Goal: Task Accomplishment & Management: Use online tool/utility

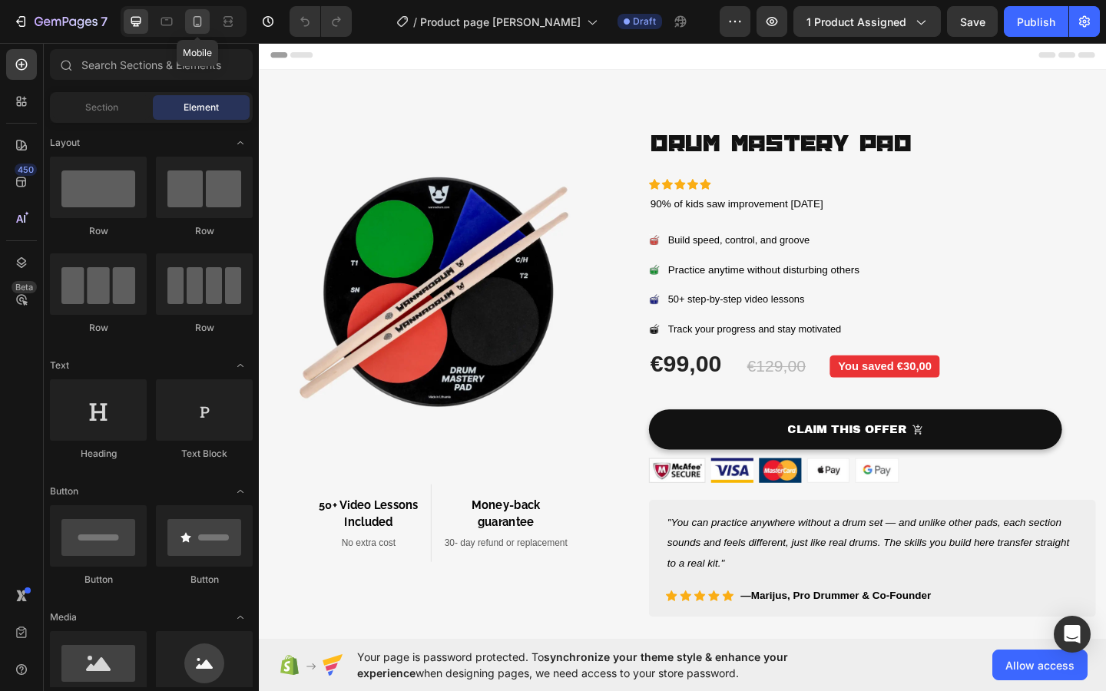
click at [194, 21] on icon at bounding box center [198, 21] width 8 height 11
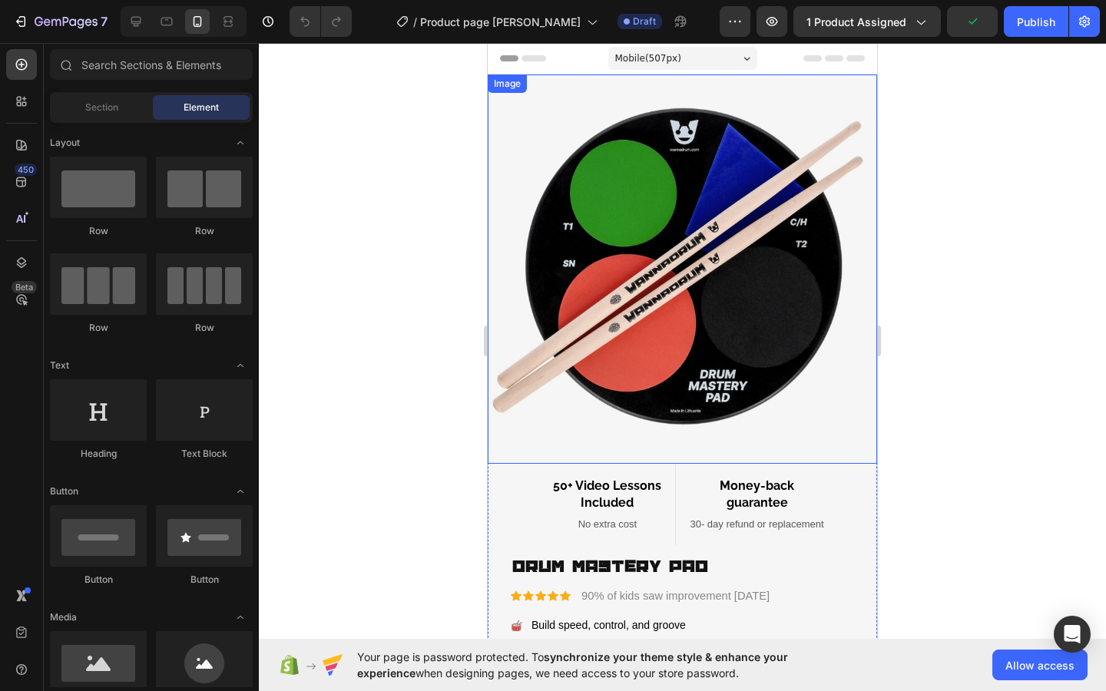
click at [650, 289] on img at bounding box center [682, 268] width 389 height 389
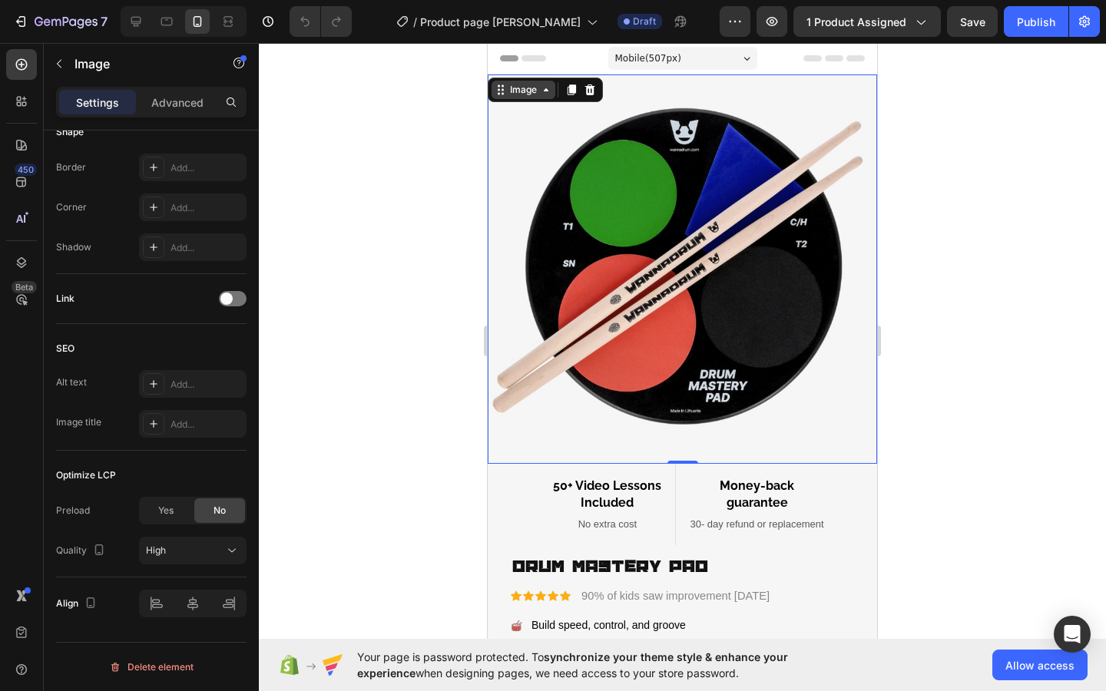
click at [549, 90] on icon at bounding box center [546, 90] width 12 height 12
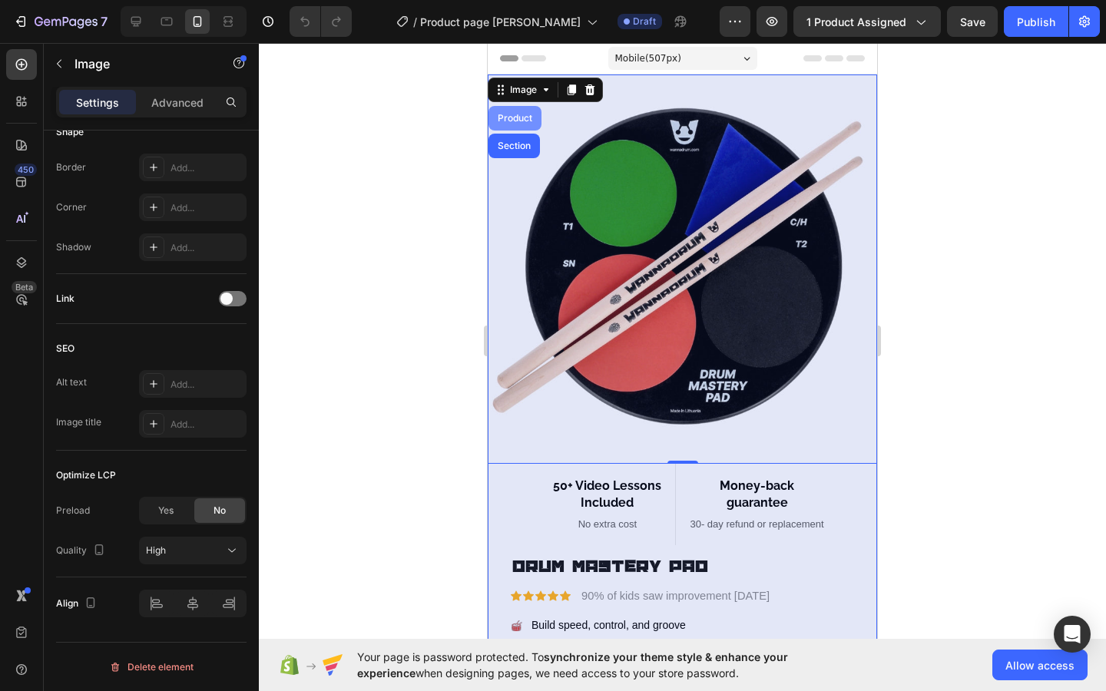
click at [516, 115] on div "Product" at bounding box center [515, 118] width 41 height 9
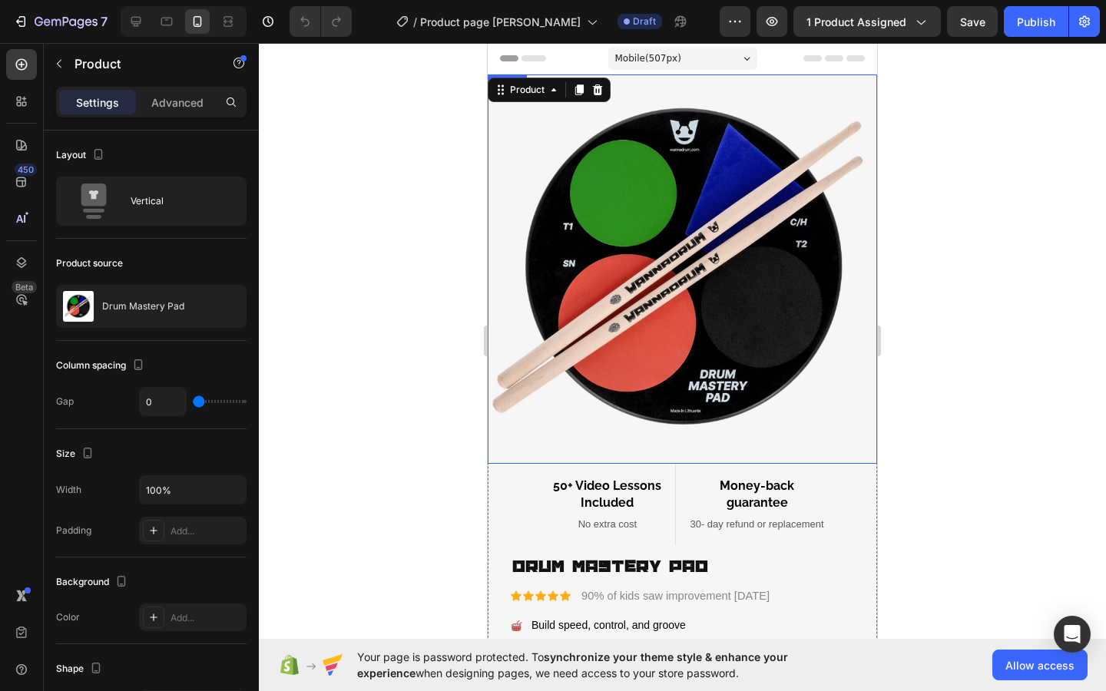
click at [582, 188] on img at bounding box center [682, 268] width 389 height 389
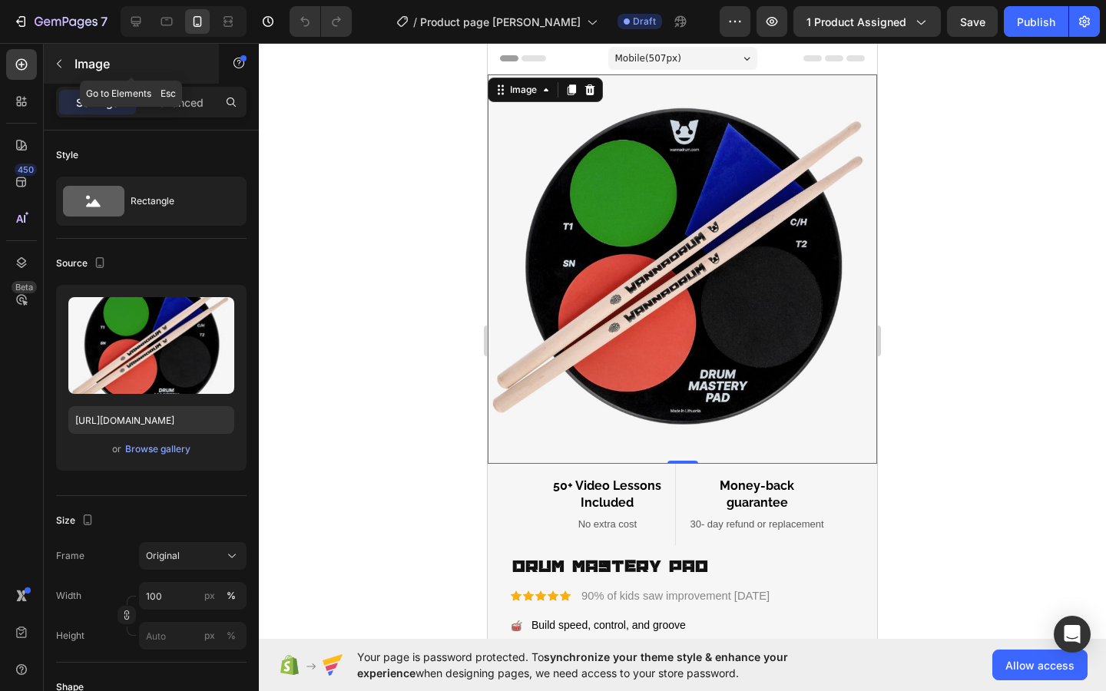
click at [56, 68] on icon "button" at bounding box center [59, 64] width 12 height 12
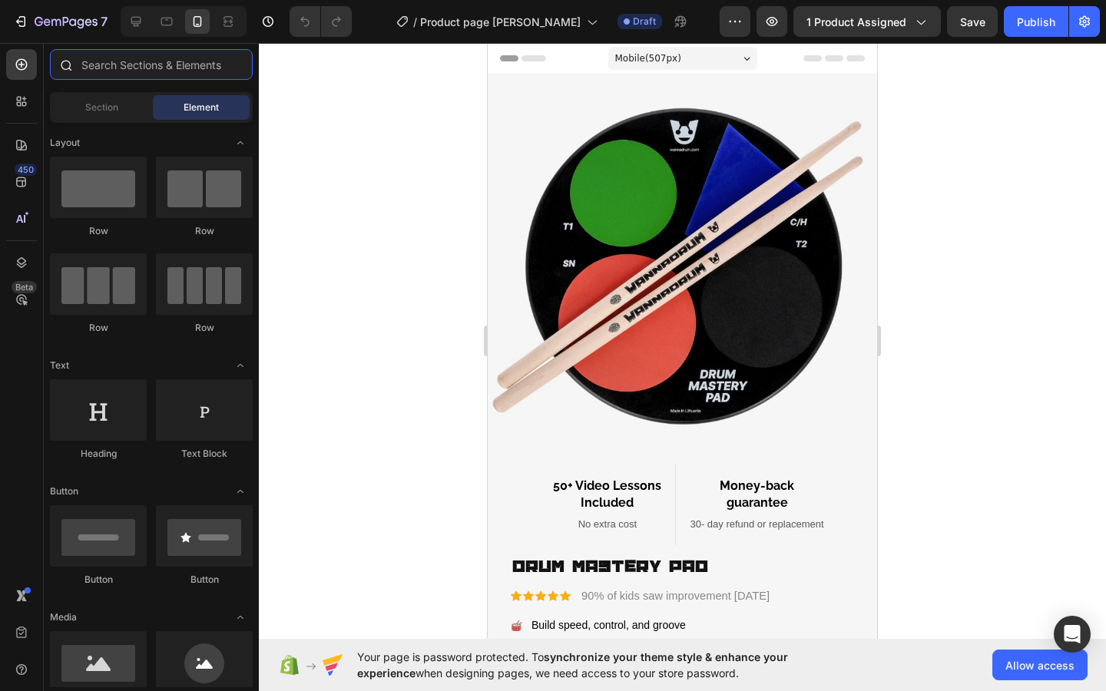
click at [112, 64] on input "text" at bounding box center [151, 64] width 203 height 31
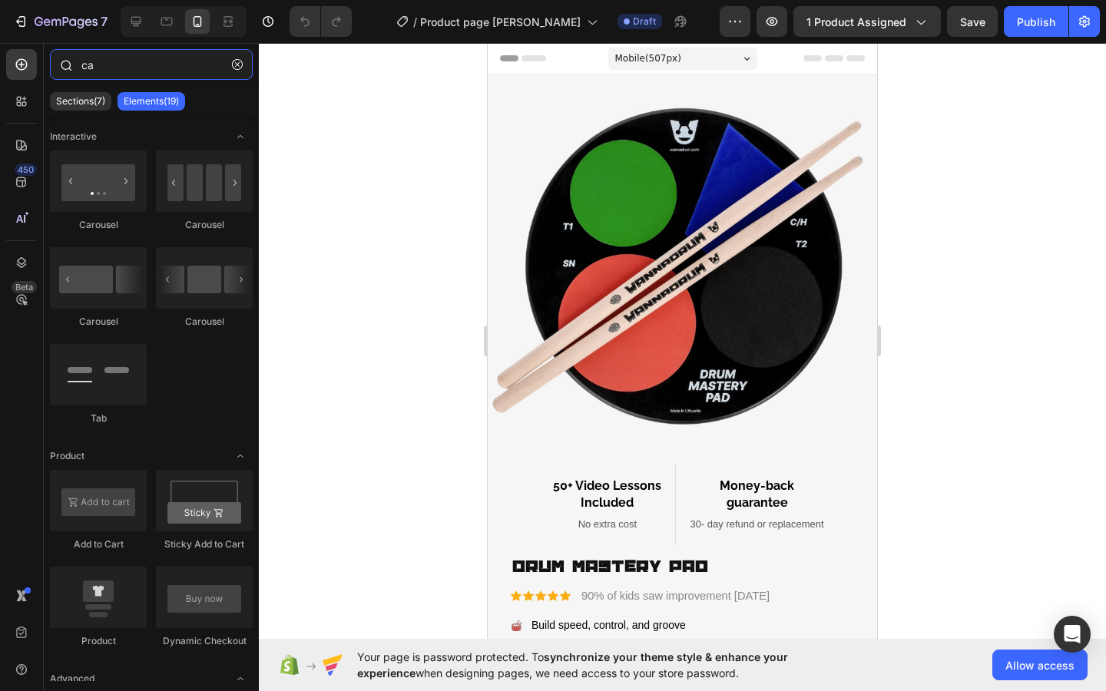
type input "c"
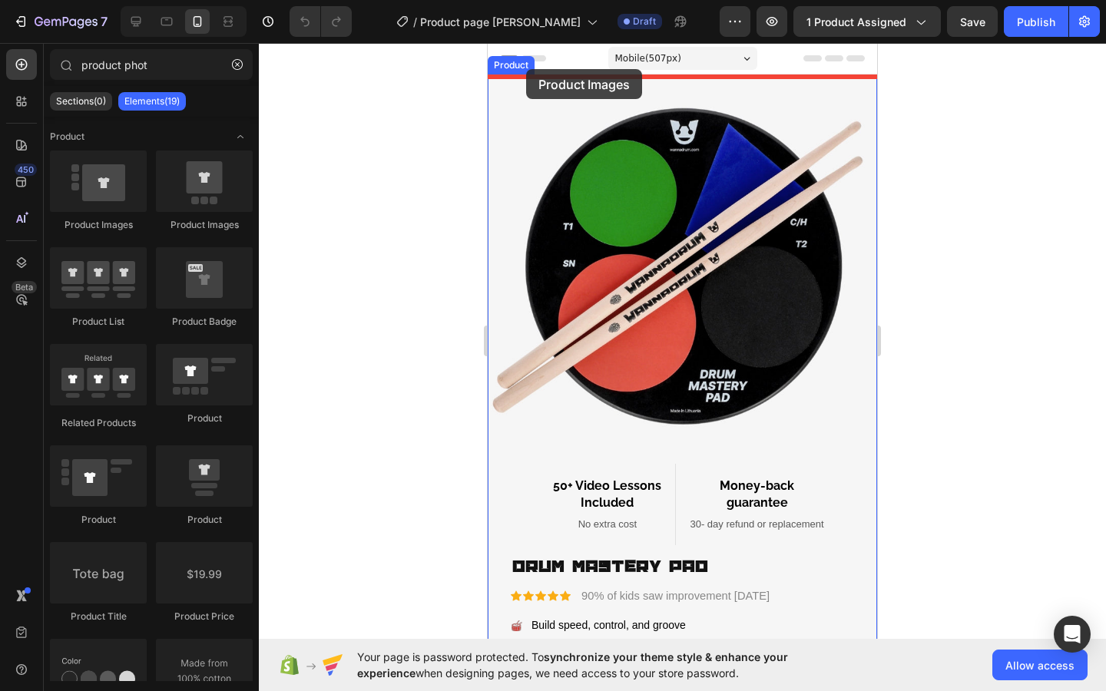
drag, startPoint x: 666, startPoint y: 220, endPoint x: 526, endPoint y: 69, distance: 205.9
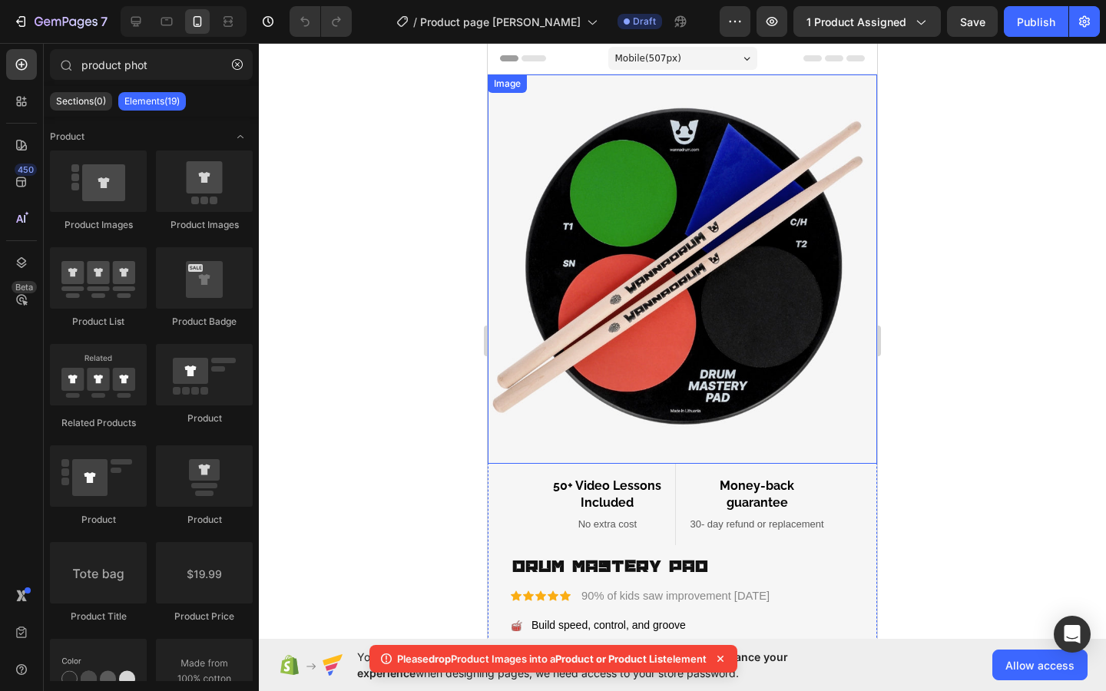
click at [541, 225] on img at bounding box center [682, 268] width 389 height 389
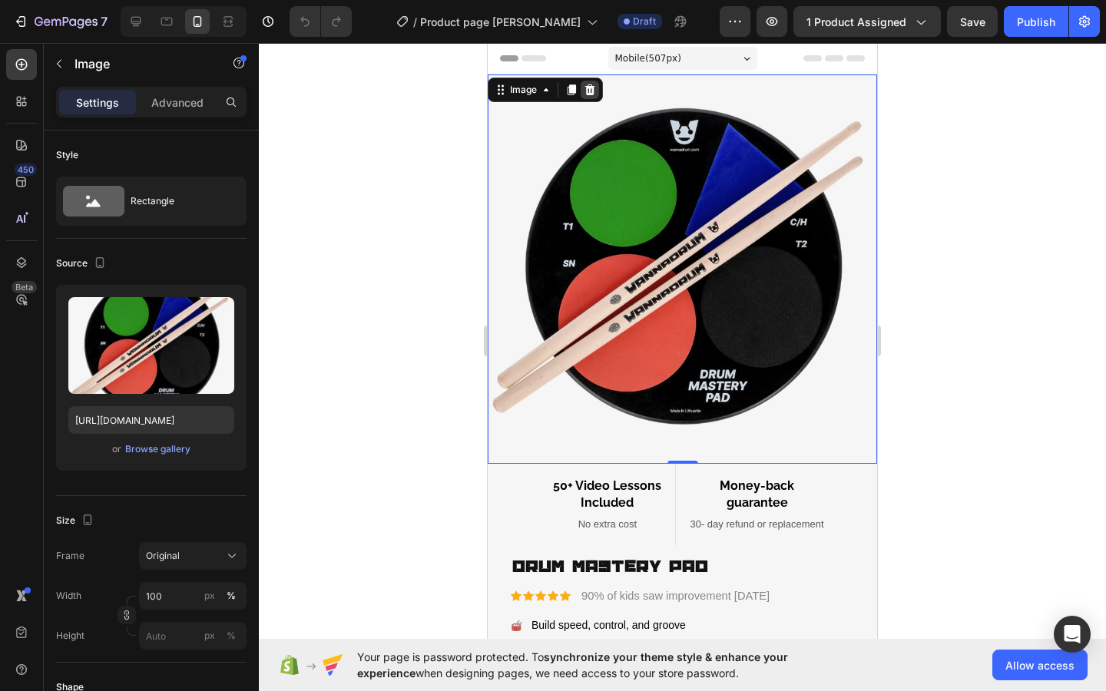
click at [588, 91] on icon at bounding box center [590, 90] width 12 height 12
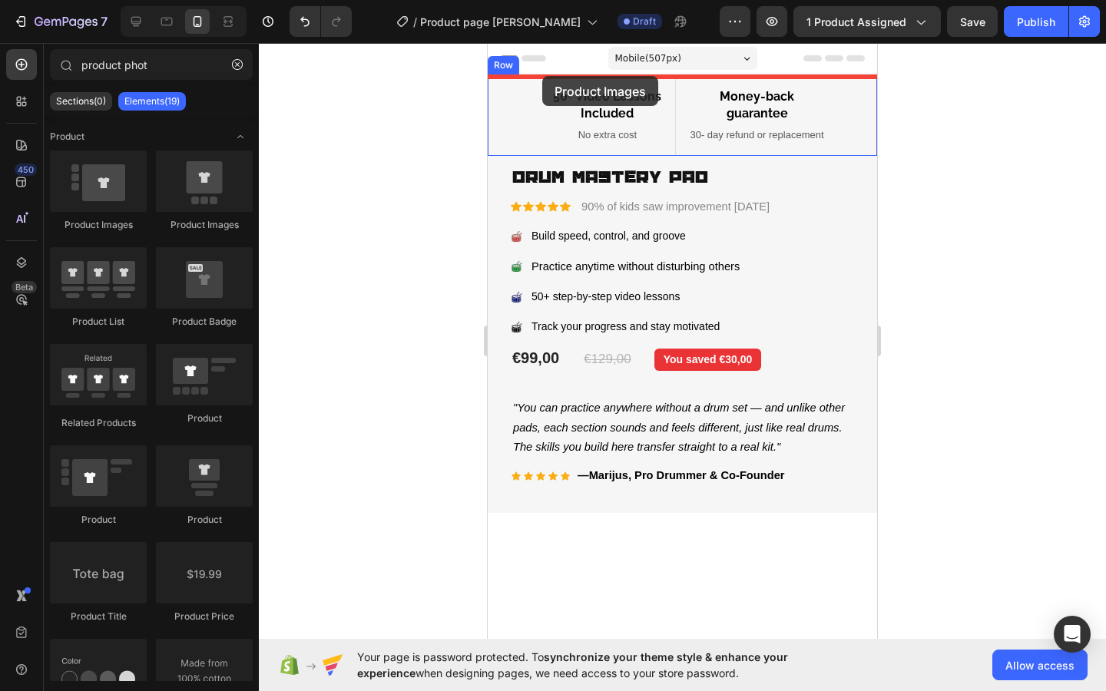
drag, startPoint x: 689, startPoint y: 230, endPoint x: 542, endPoint y: 76, distance: 212.4
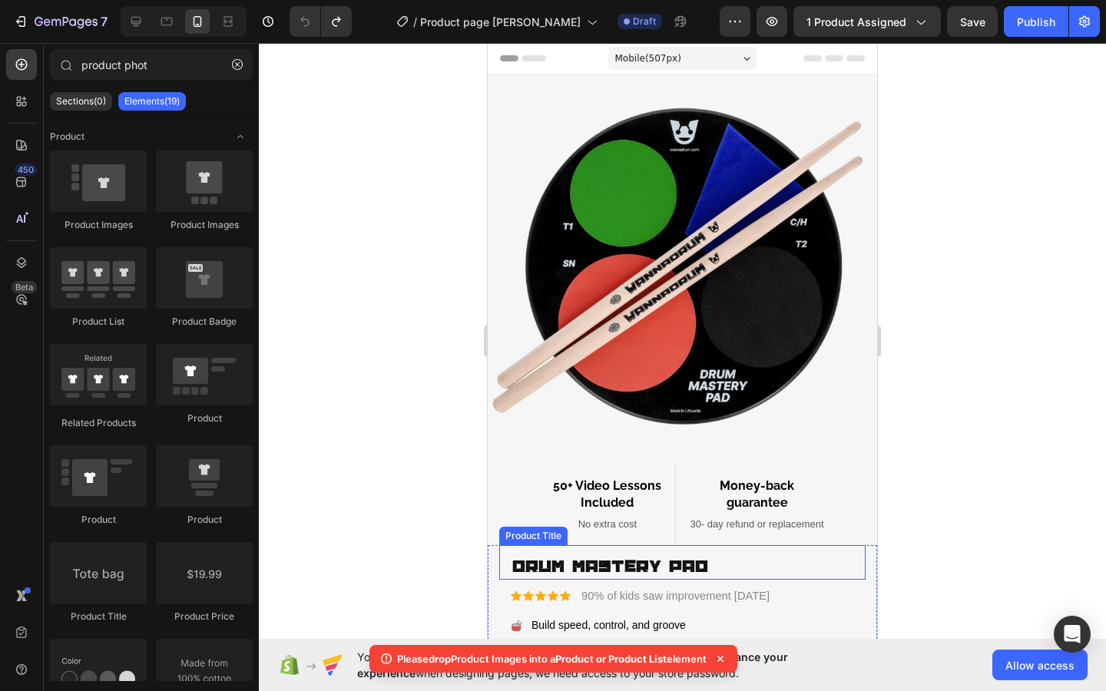
type input "product pho"
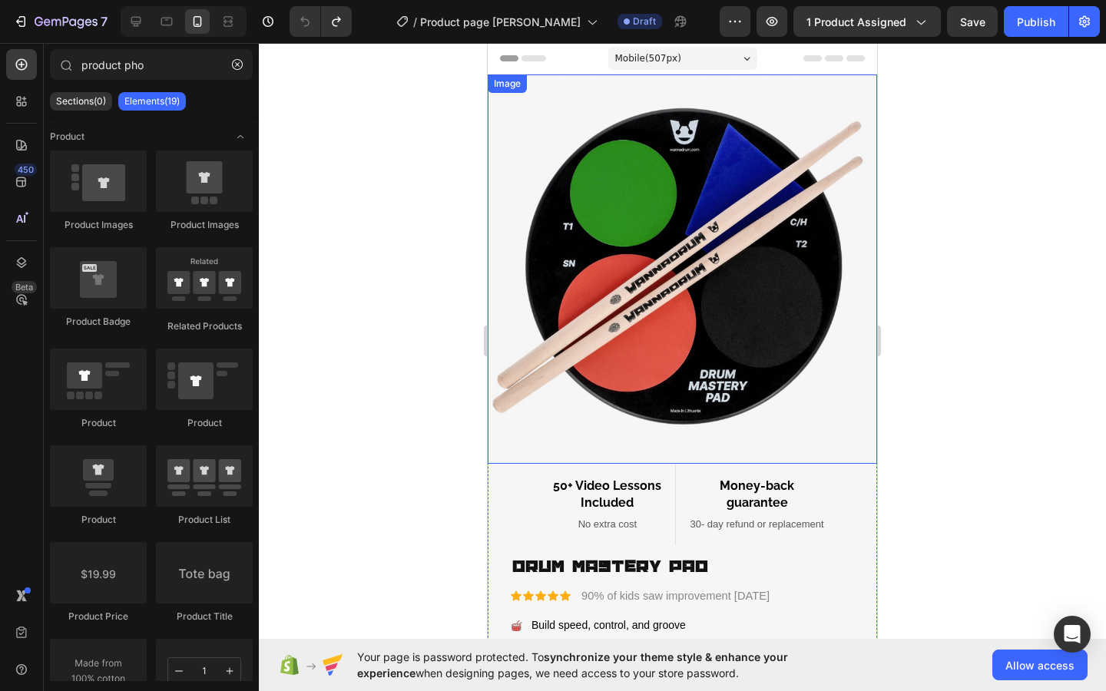
click at [638, 141] on img at bounding box center [682, 268] width 389 height 389
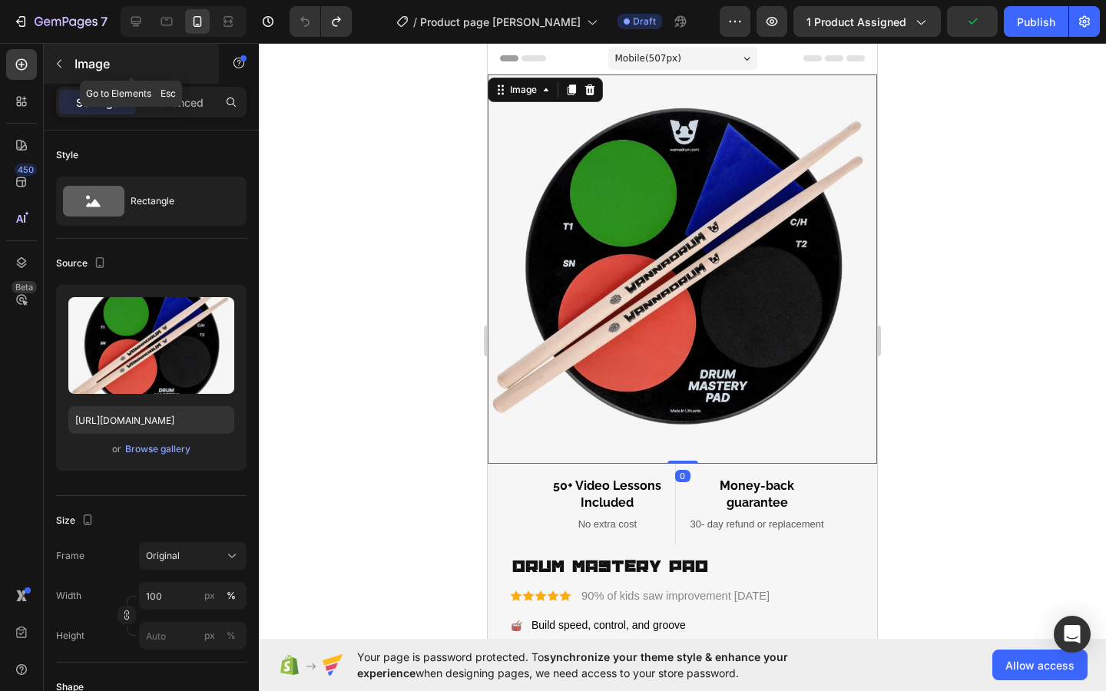
click at [59, 66] on icon "button" at bounding box center [59, 64] width 12 height 12
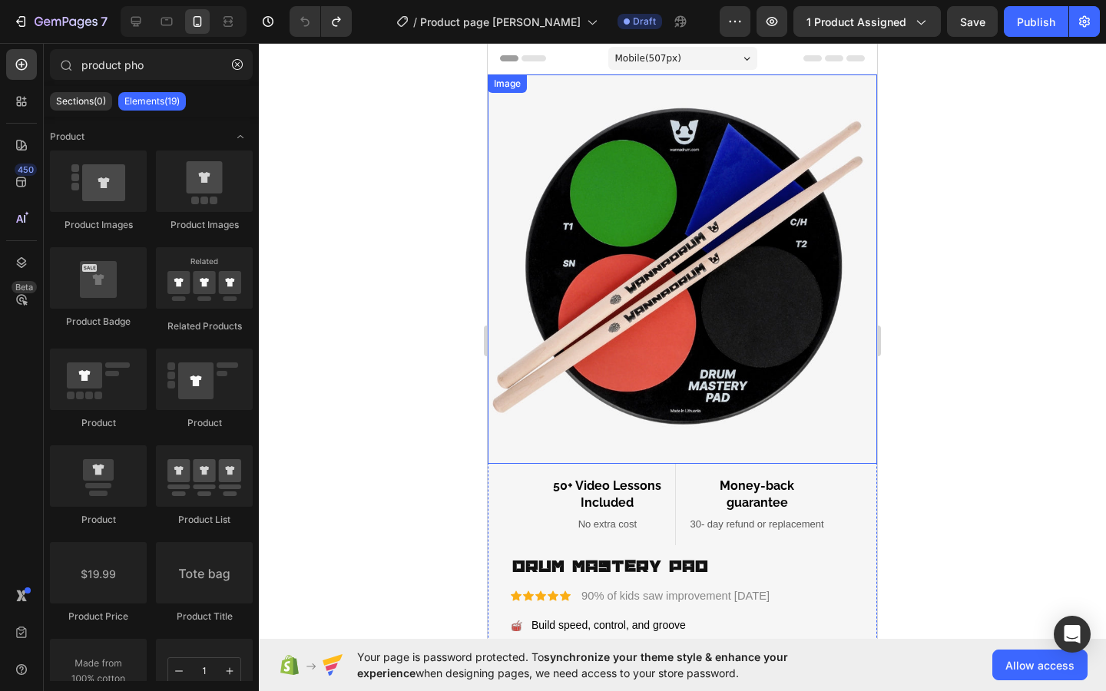
click at [597, 247] on img at bounding box center [682, 268] width 389 height 389
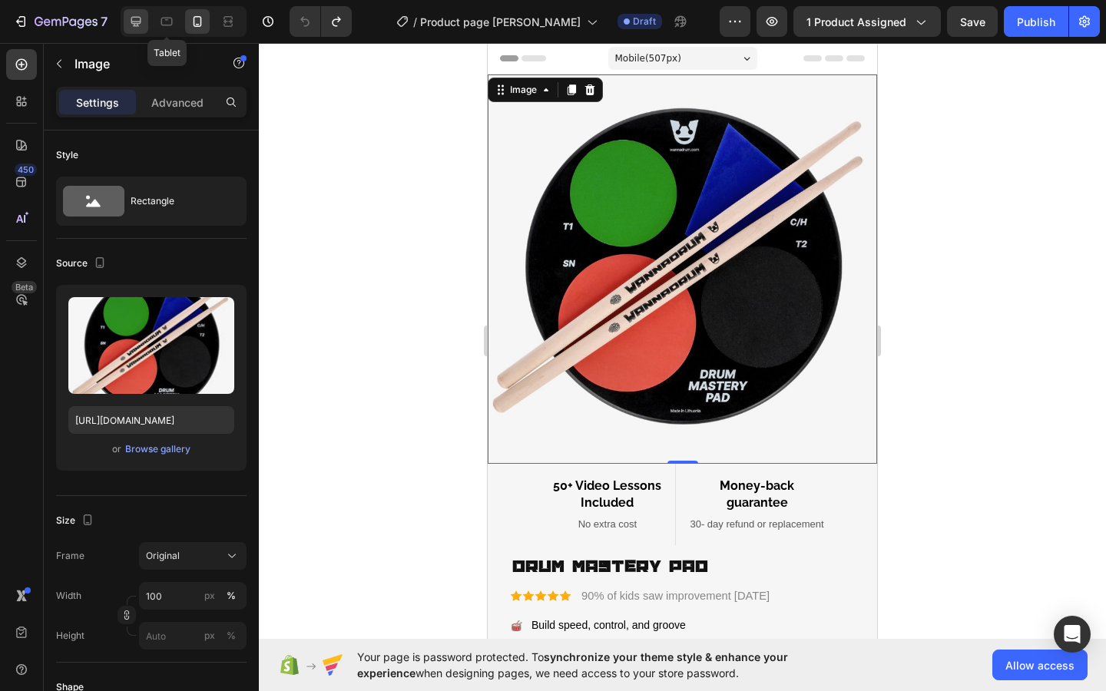
click at [134, 19] on icon at bounding box center [135, 21] width 15 height 15
type input "[URL][DOMAIN_NAME]"
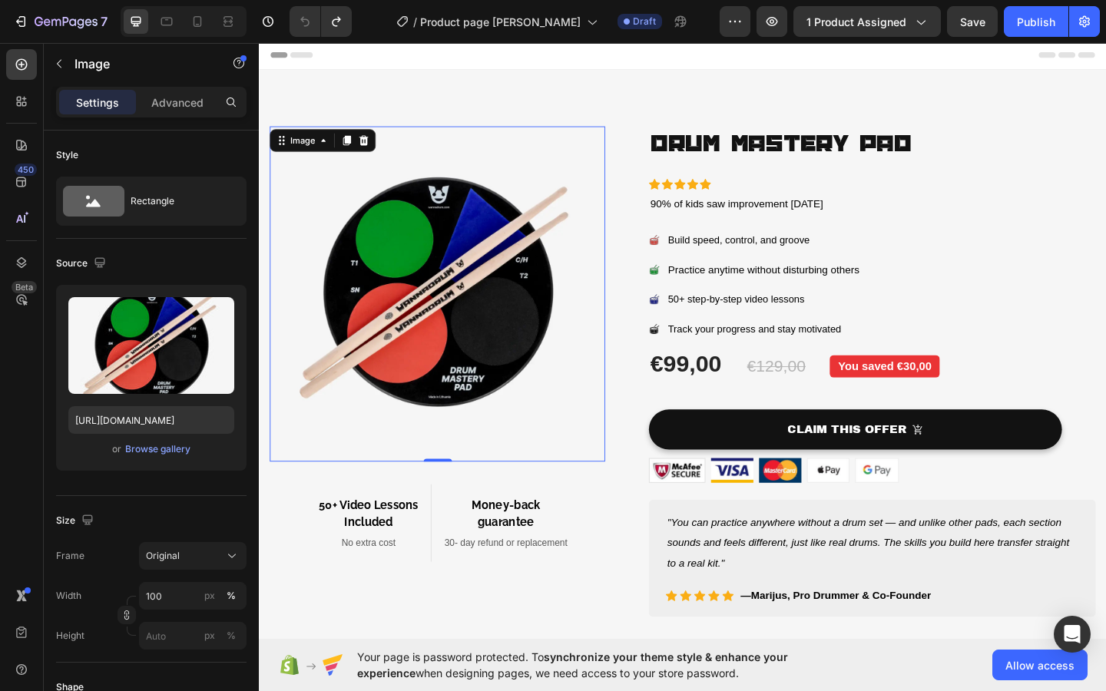
scroll to position [39, 0]
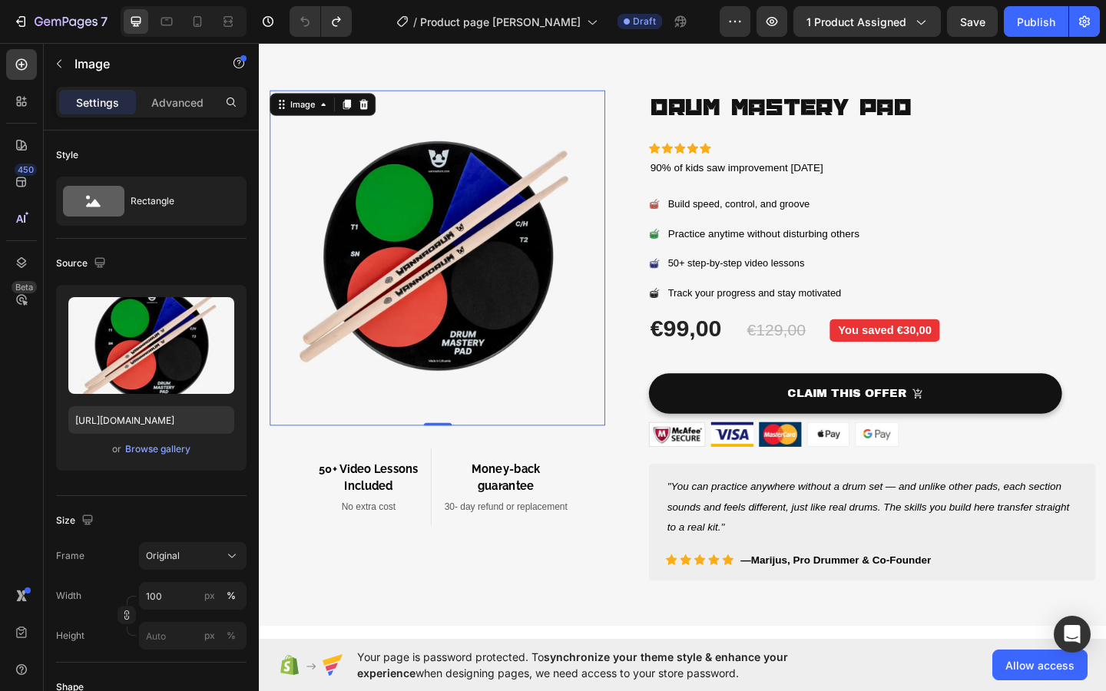
click at [451, 243] on img at bounding box center [452, 276] width 365 height 365
click at [372, 110] on icon at bounding box center [373, 109] width 10 height 11
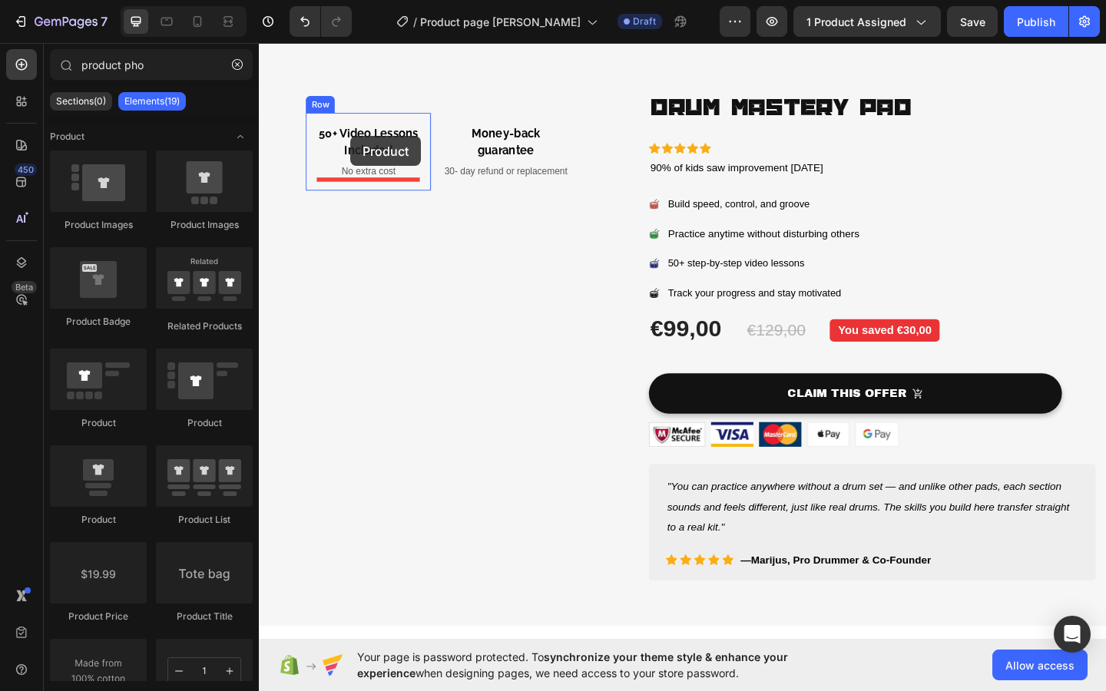
scroll to position [0, 0]
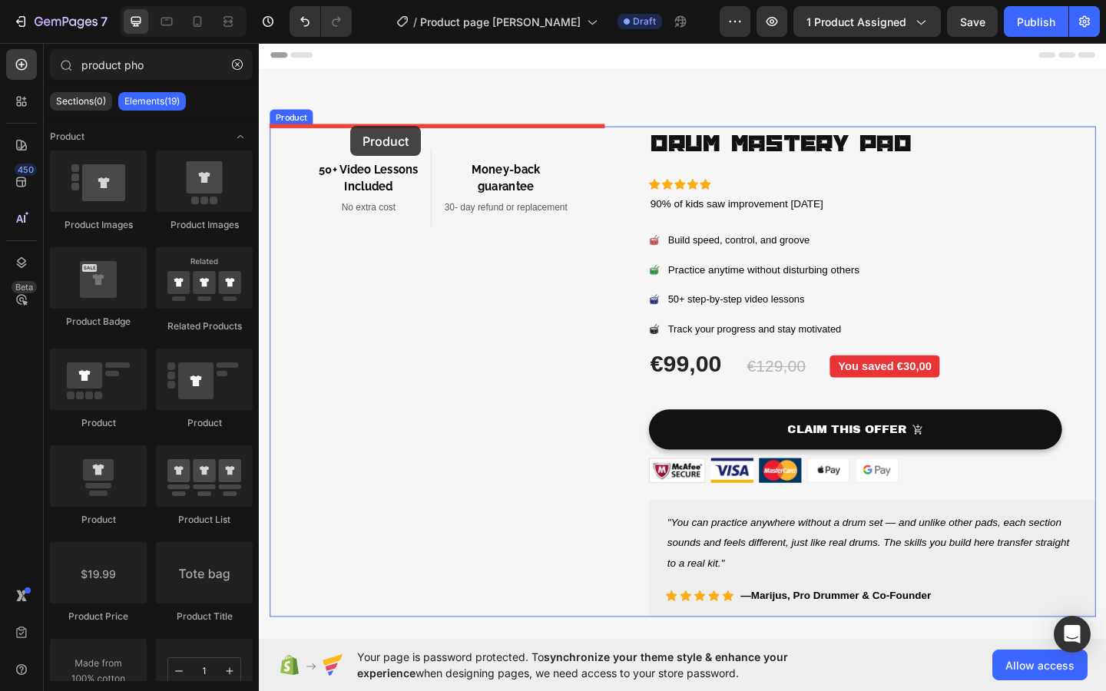
drag, startPoint x: 364, startPoint y: 534, endPoint x: 359, endPoint y: 133, distance: 400.9
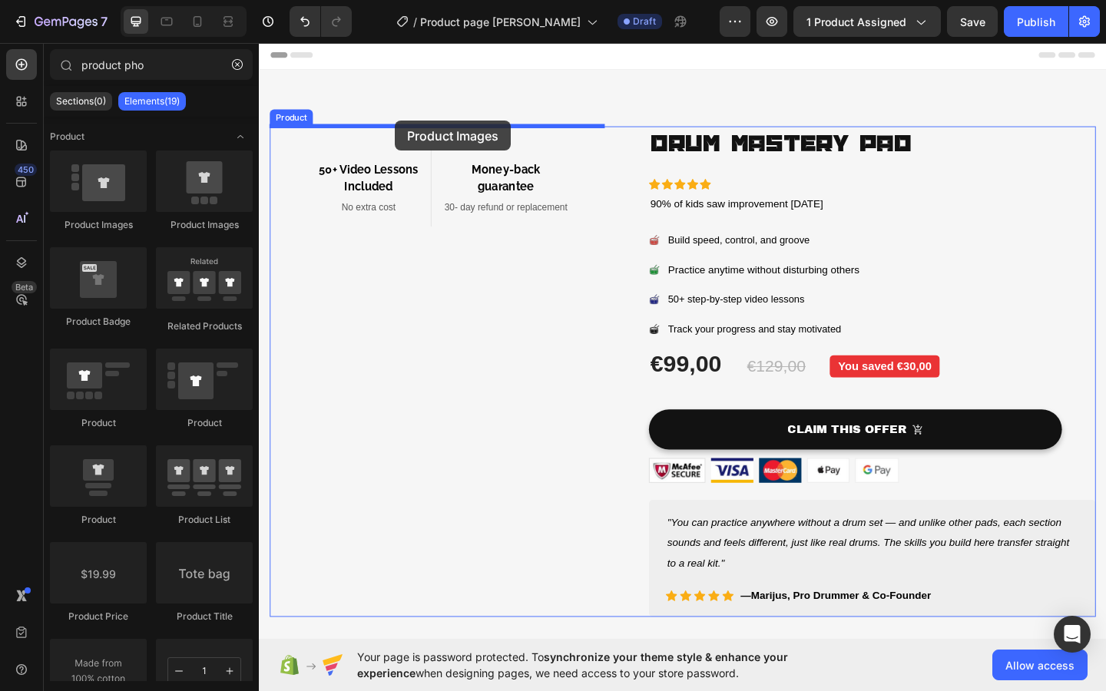
drag, startPoint x: 466, startPoint y: 236, endPoint x: 405, endPoint y: 131, distance: 121.8
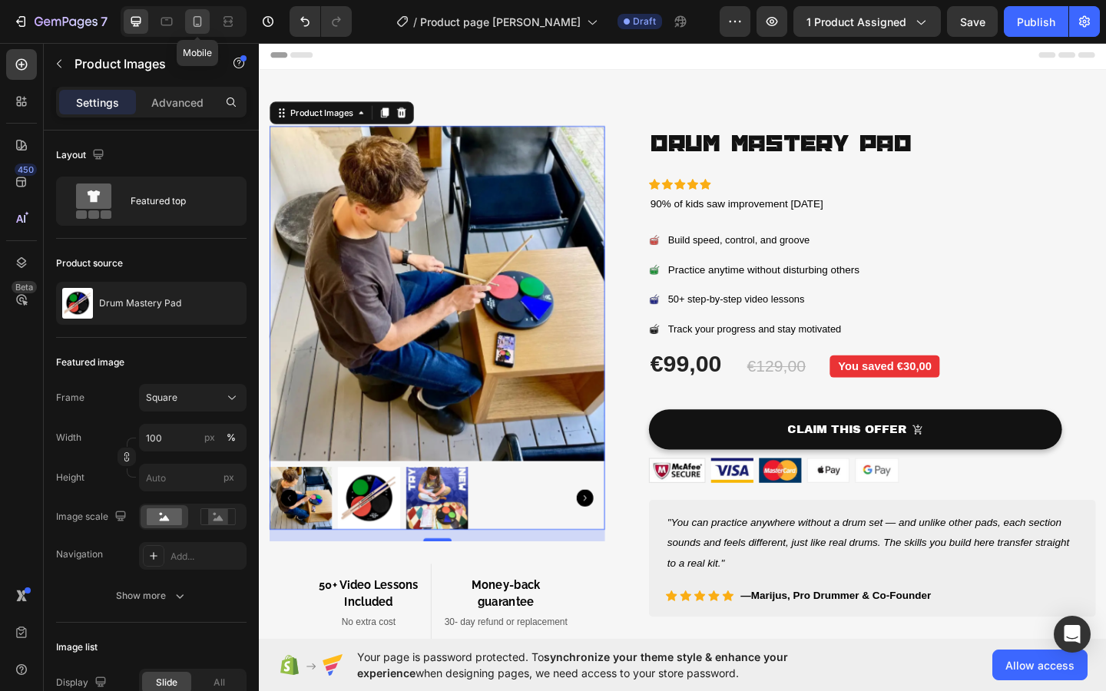
click at [200, 19] on icon at bounding box center [197, 21] width 15 height 15
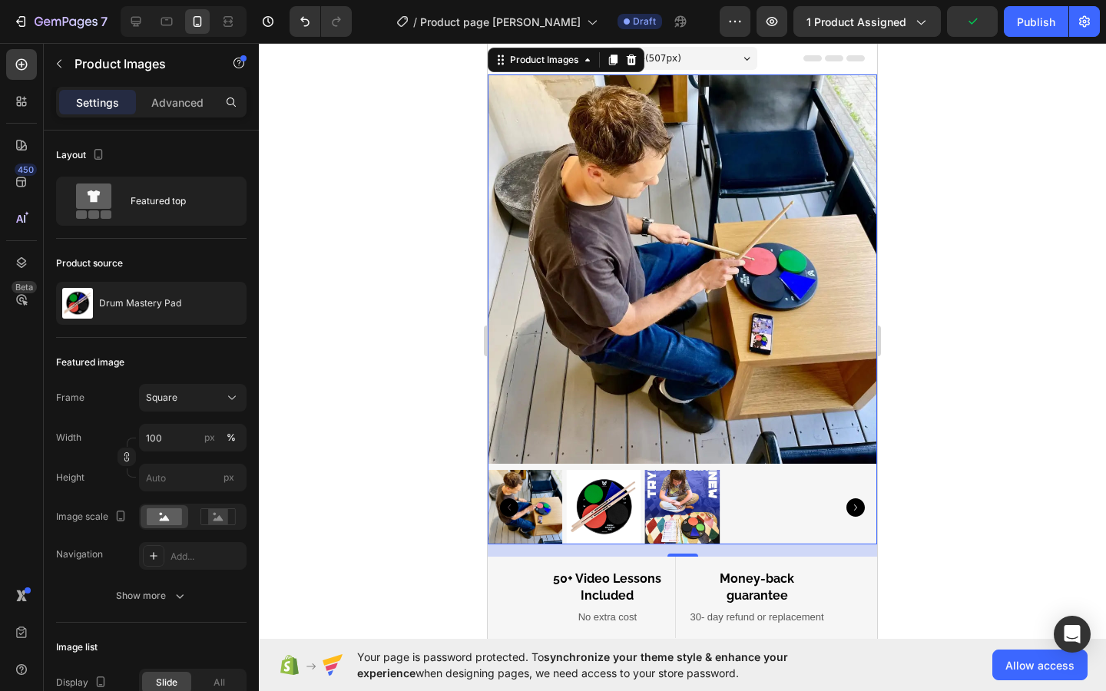
click at [1002, 344] on div at bounding box center [682, 367] width 847 height 648
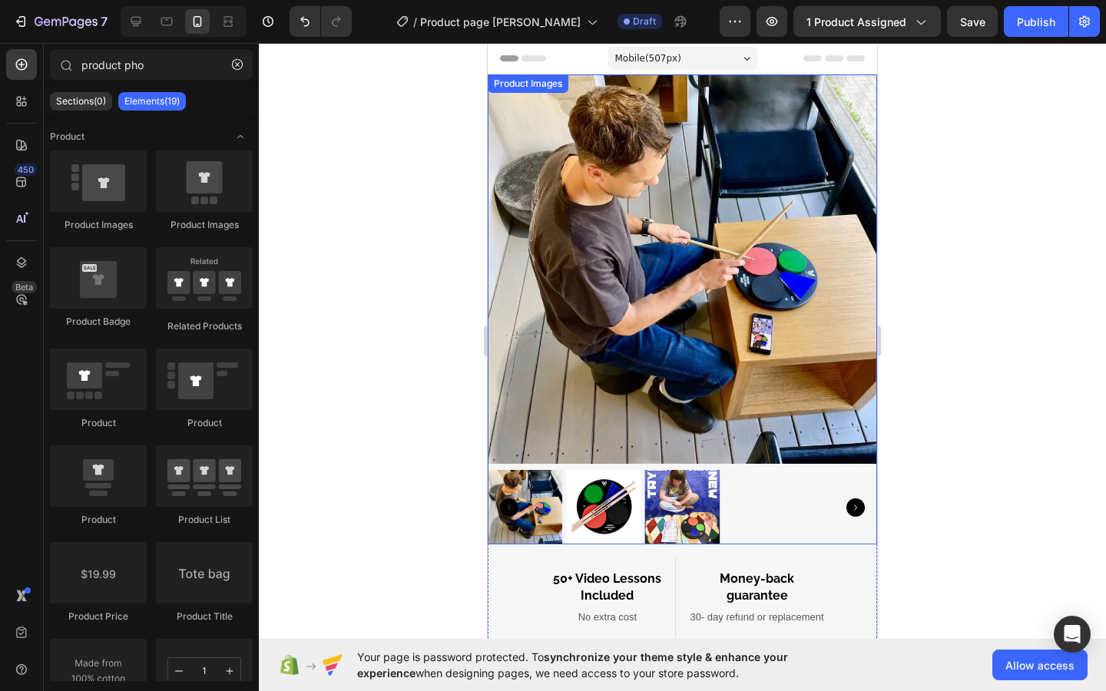
click at [603, 503] on img at bounding box center [603, 507] width 74 height 74
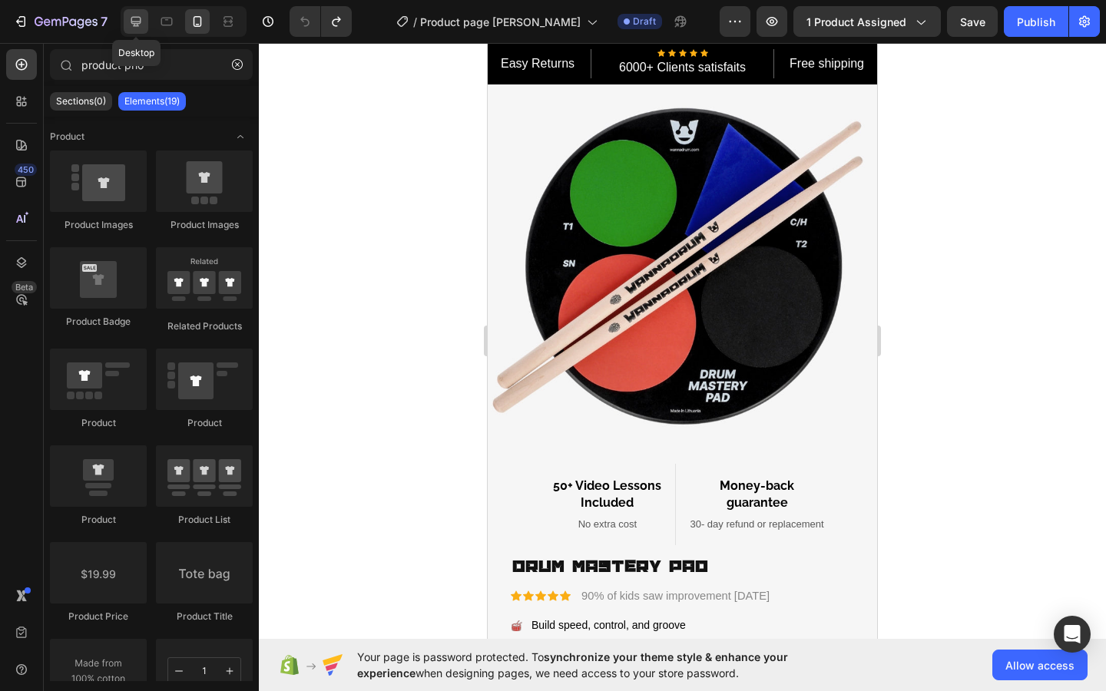
click at [134, 18] on icon at bounding box center [135, 21] width 15 height 15
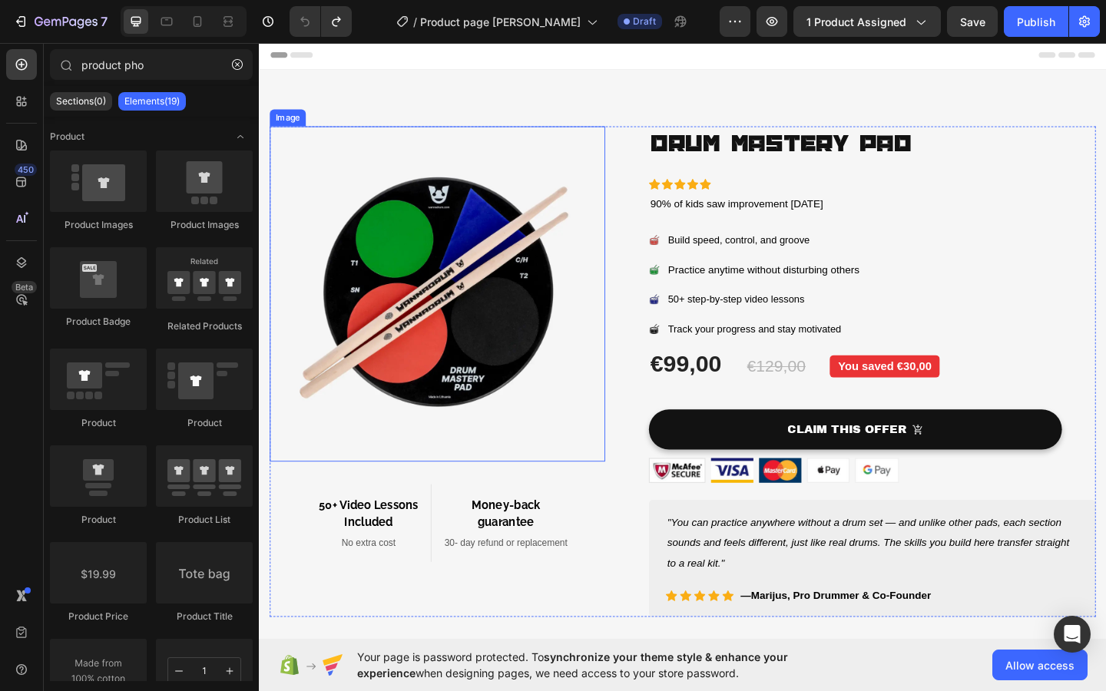
click at [481, 263] on img at bounding box center [452, 316] width 365 height 365
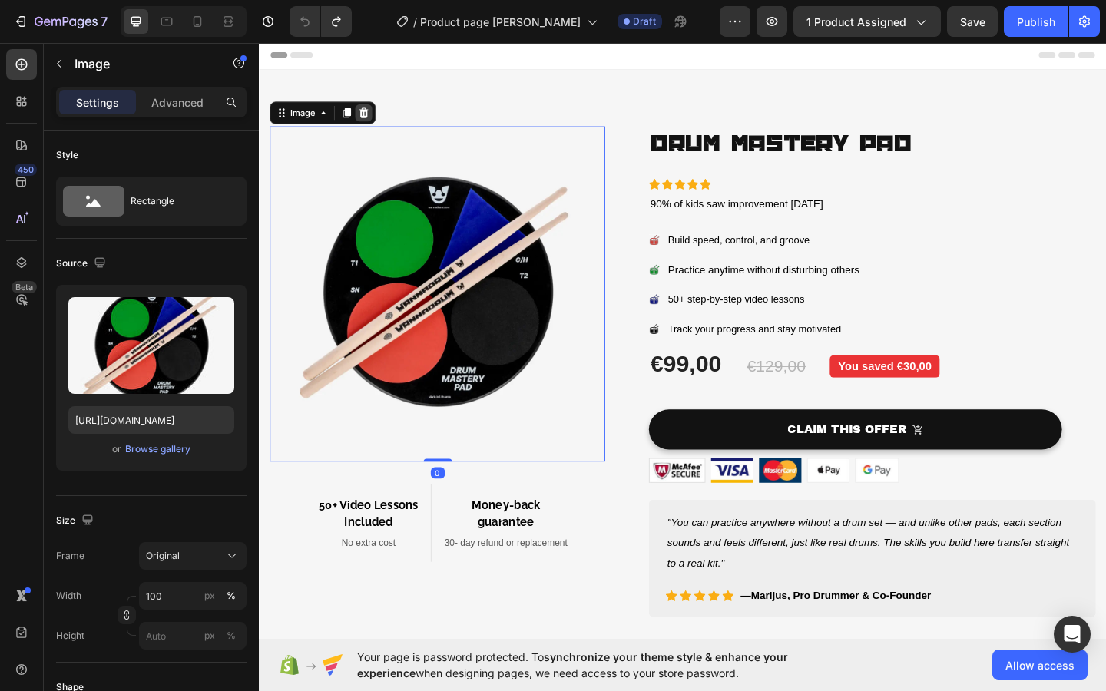
click at [372, 119] on icon at bounding box center [373, 119] width 10 height 11
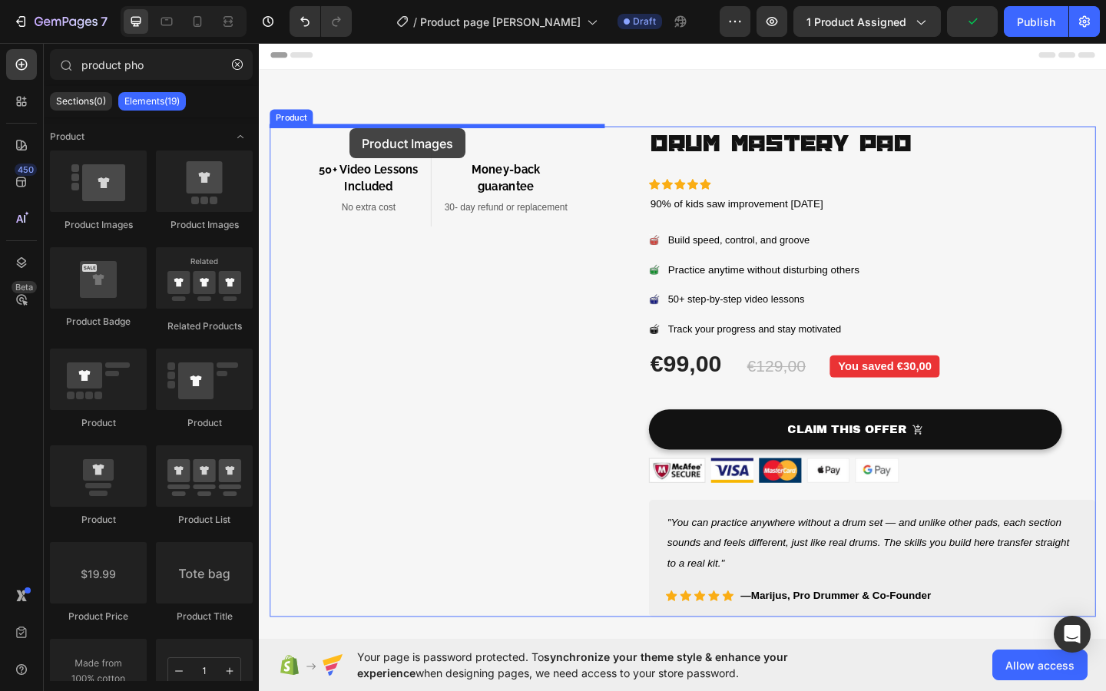
drag, startPoint x: 451, startPoint y: 228, endPoint x: 357, endPoint y: 136, distance: 131.4
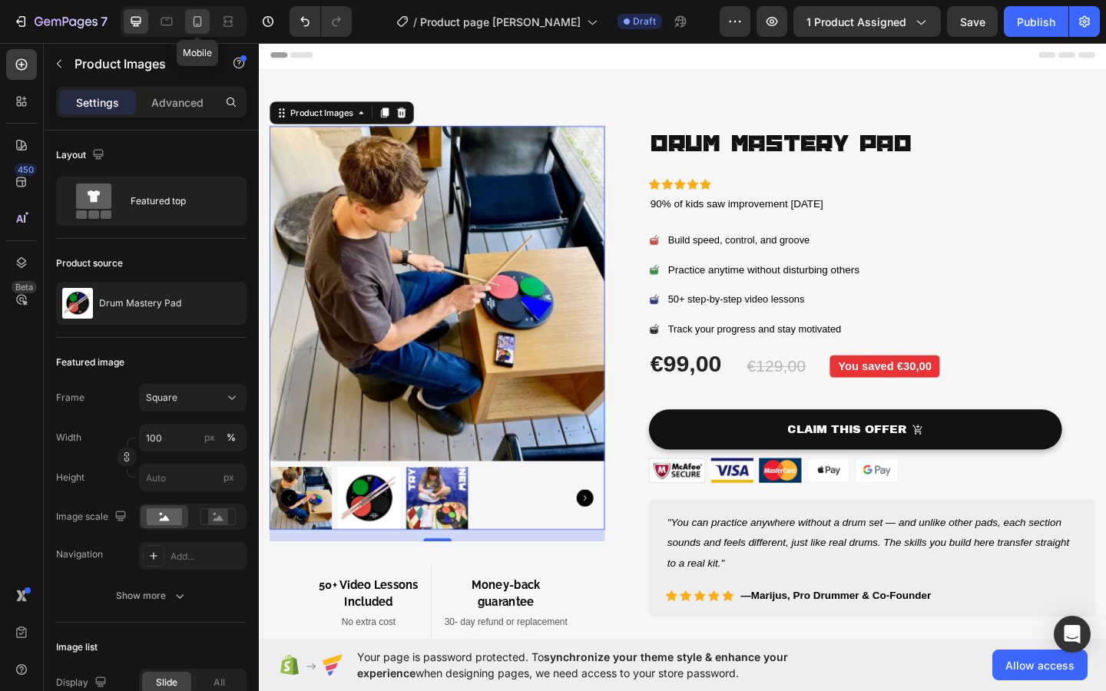
click at [193, 25] on icon at bounding box center [197, 21] width 15 height 15
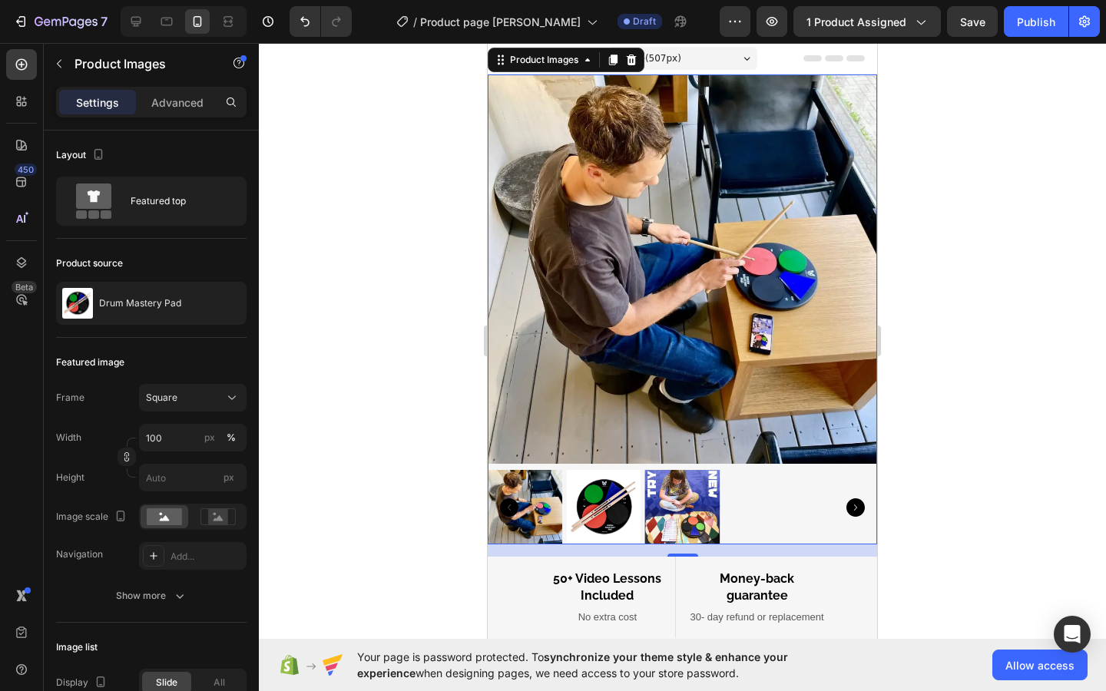
click at [594, 507] on img at bounding box center [603, 507] width 74 height 74
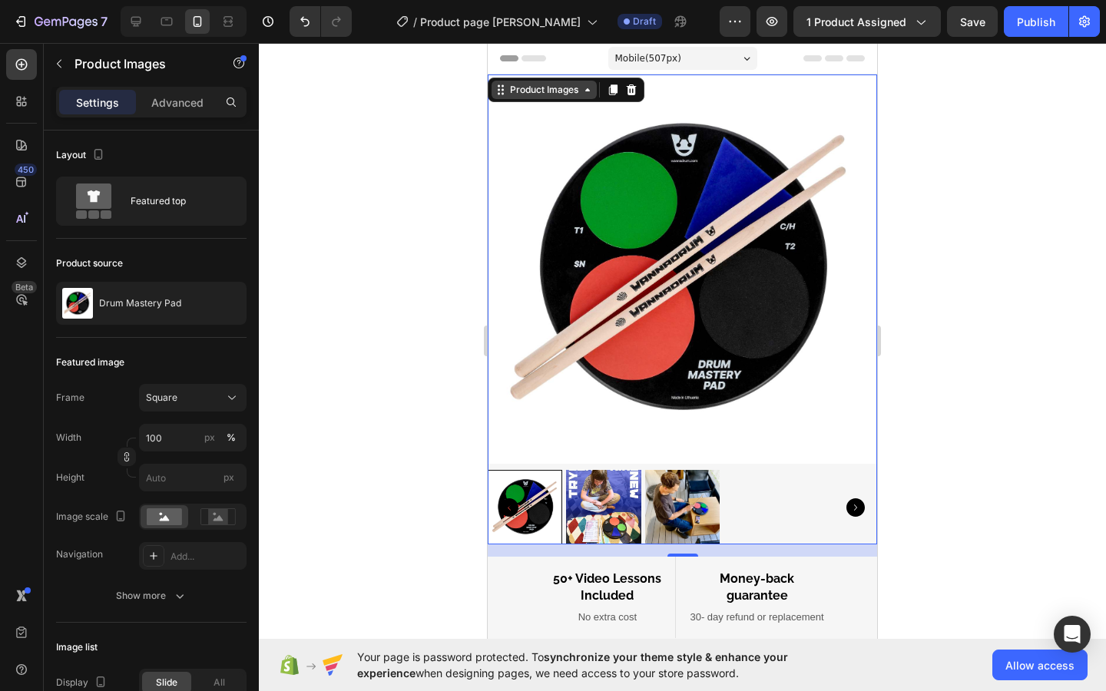
click at [585, 95] on icon at bounding box center [587, 90] width 12 height 12
click at [498, 91] on icon at bounding box center [501, 90] width 12 height 12
click at [852, 504] on icon "Carousel Next Arrow" at bounding box center [855, 507] width 18 height 18
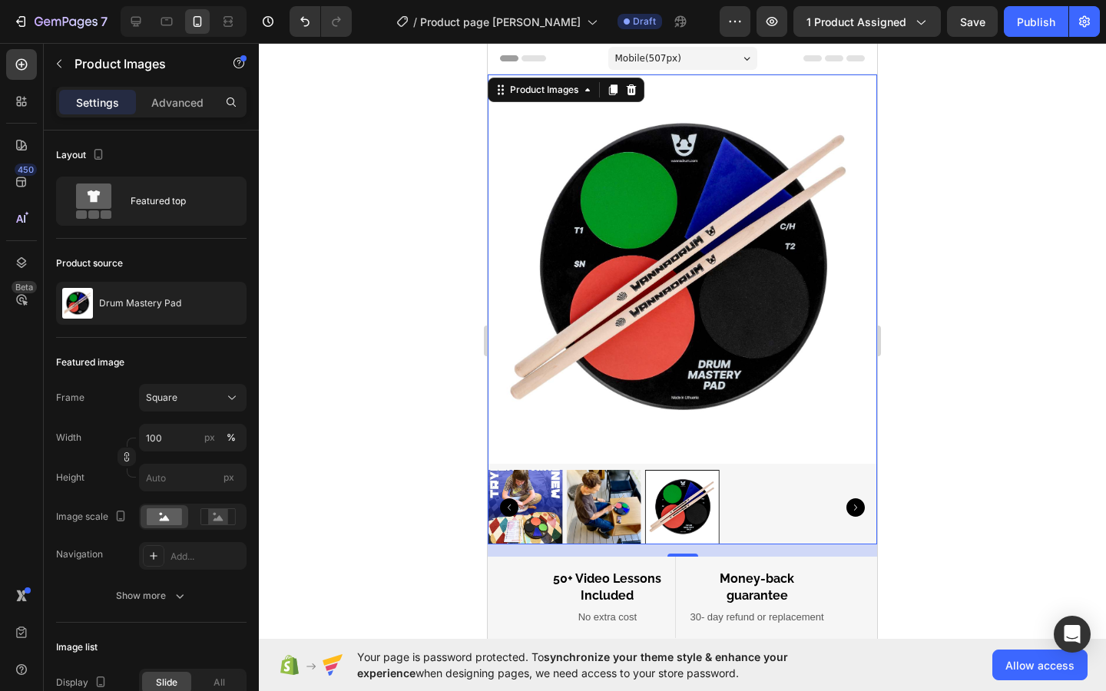
click at [852, 504] on icon "Carousel Next Arrow" at bounding box center [855, 507] width 18 height 18
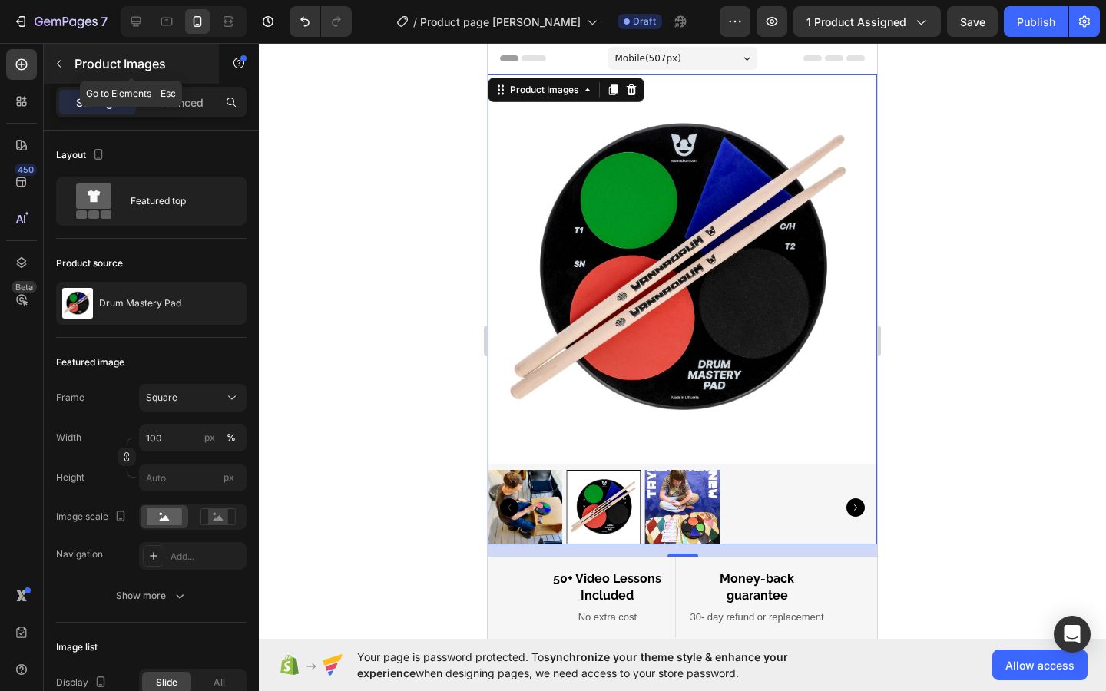
click at [57, 64] on icon "button" at bounding box center [59, 64] width 5 height 8
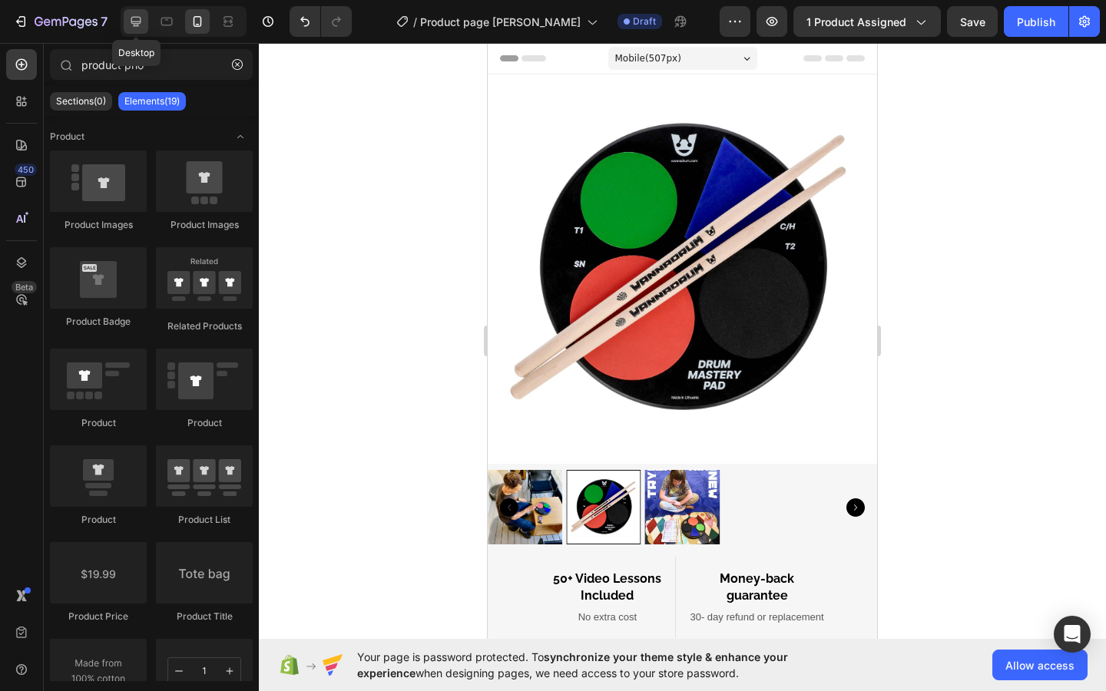
click at [131, 23] on icon at bounding box center [135, 21] width 15 height 15
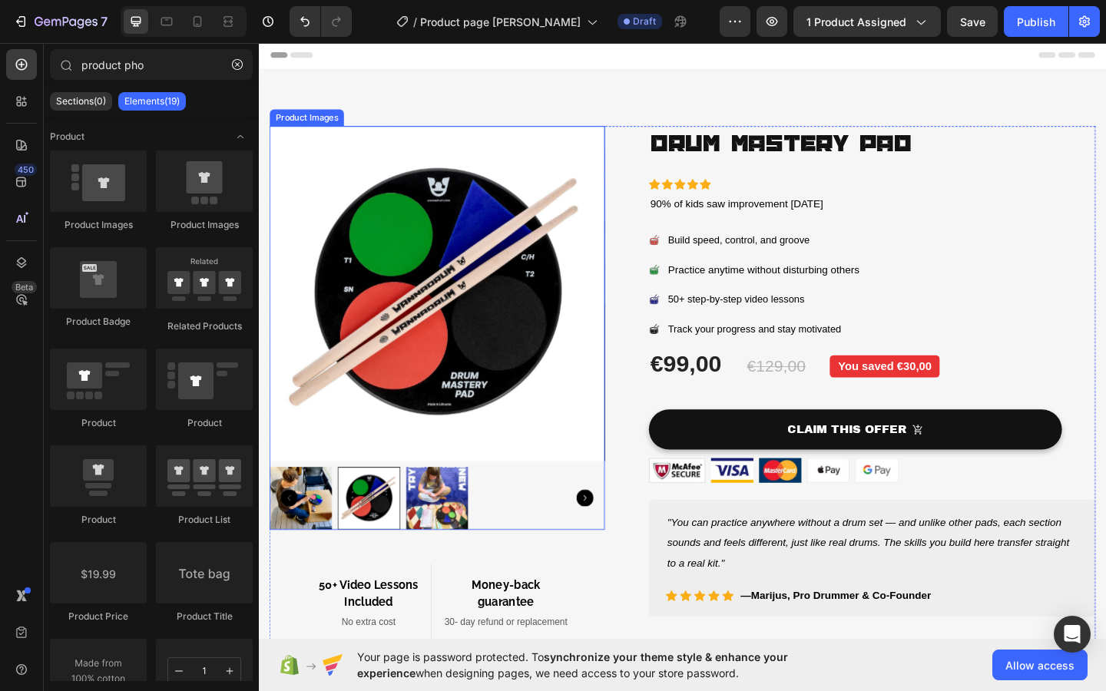
click at [468, 206] on img at bounding box center [452, 316] width 365 height 365
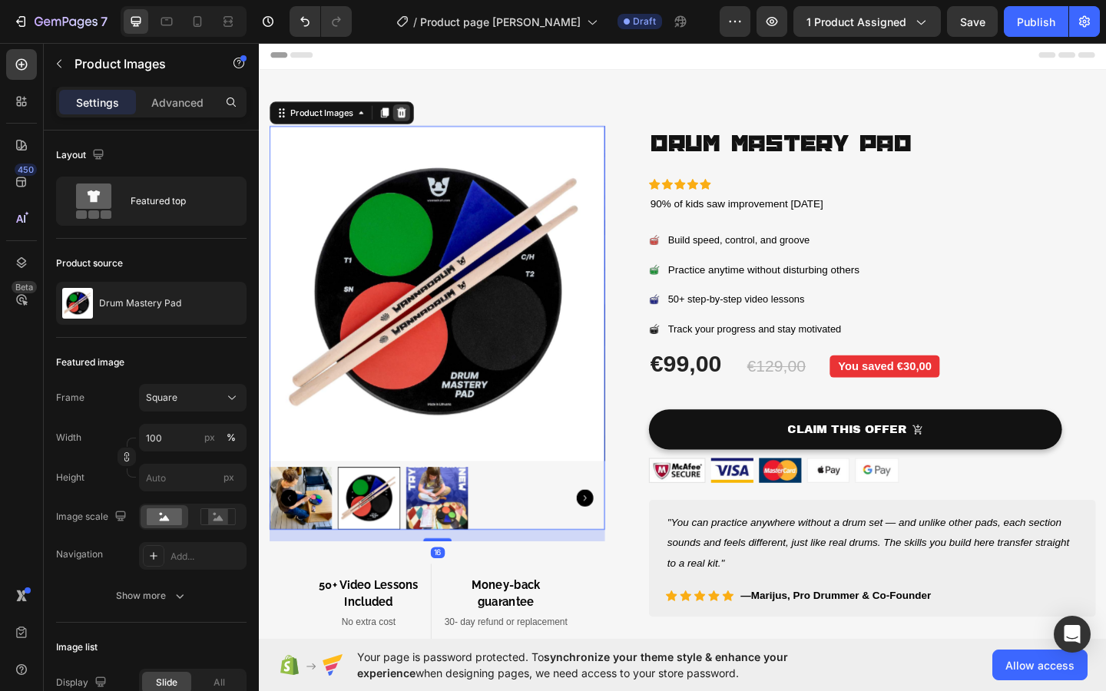
click at [416, 116] on icon at bounding box center [414, 119] width 10 height 11
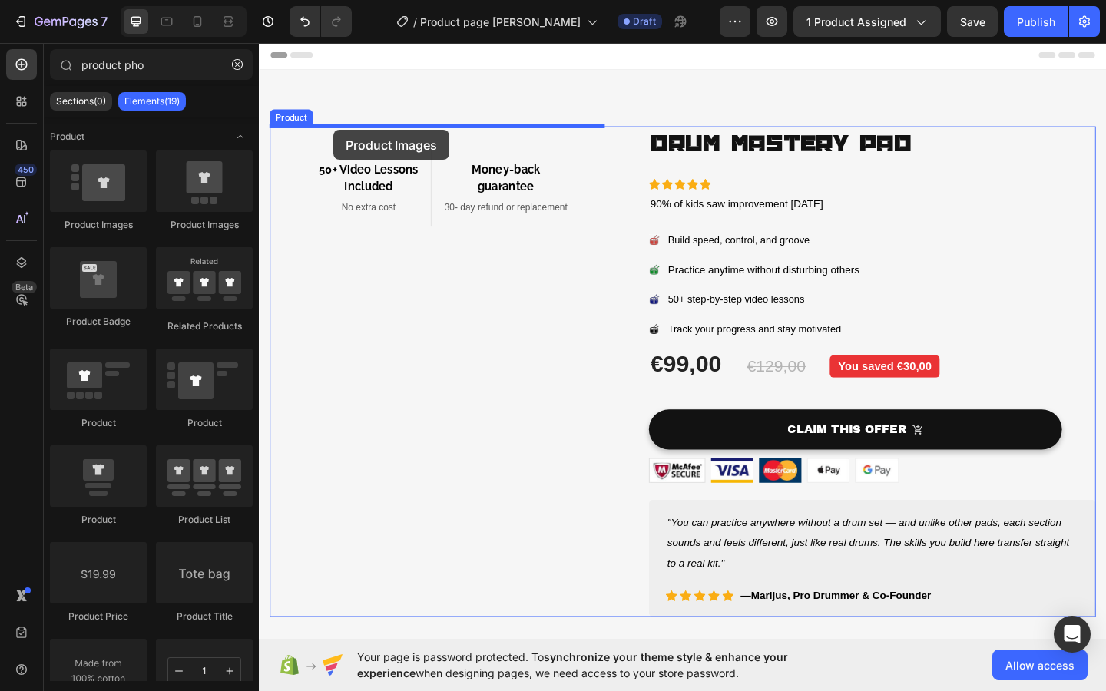
drag, startPoint x: 367, startPoint y: 225, endPoint x: 339, endPoint y: 137, distance: 91.8
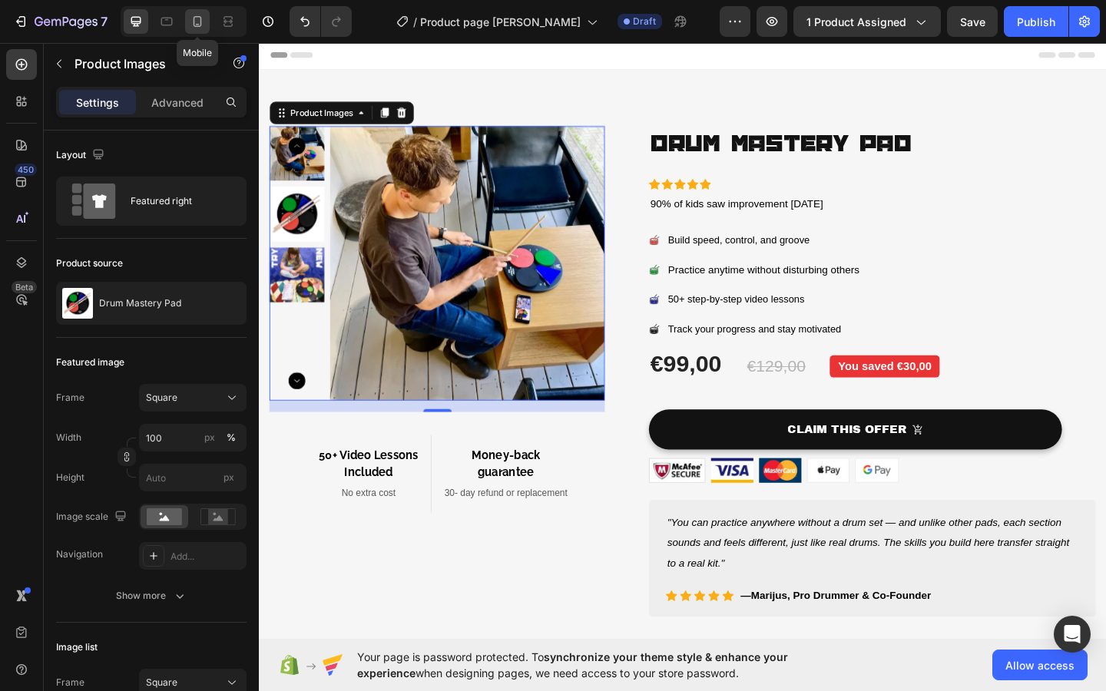
click at [200, 23] on icon at bounding box center [197, 21] width 15 height 15
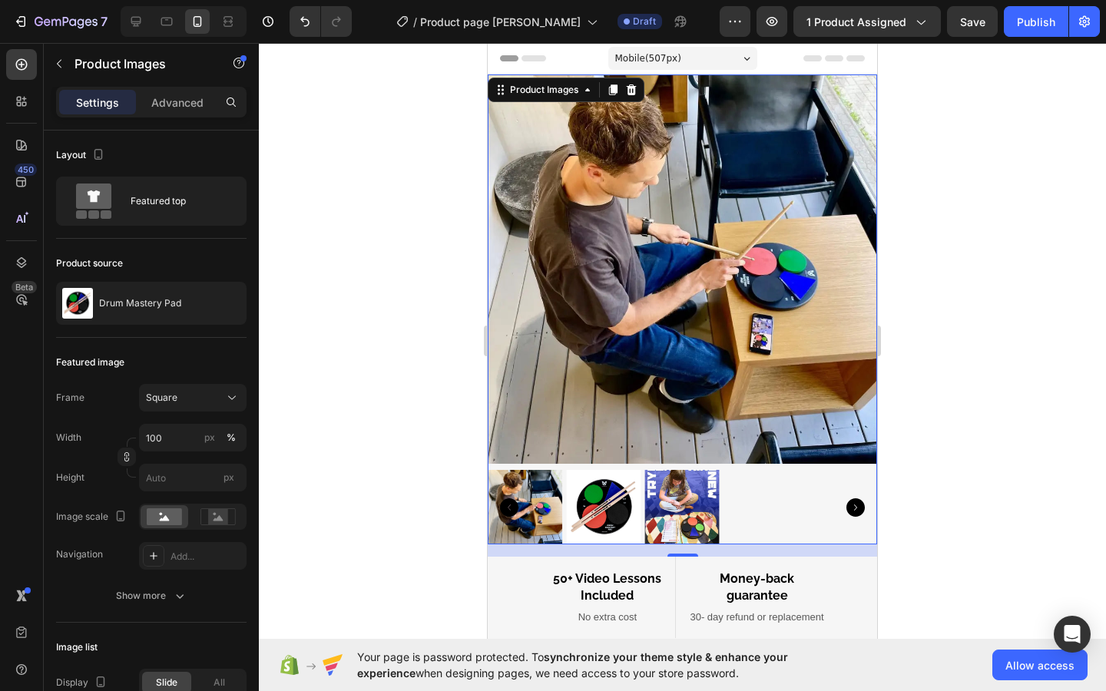
click at [600, 504] on img at bounding box center [603, 507] width 74 height 74
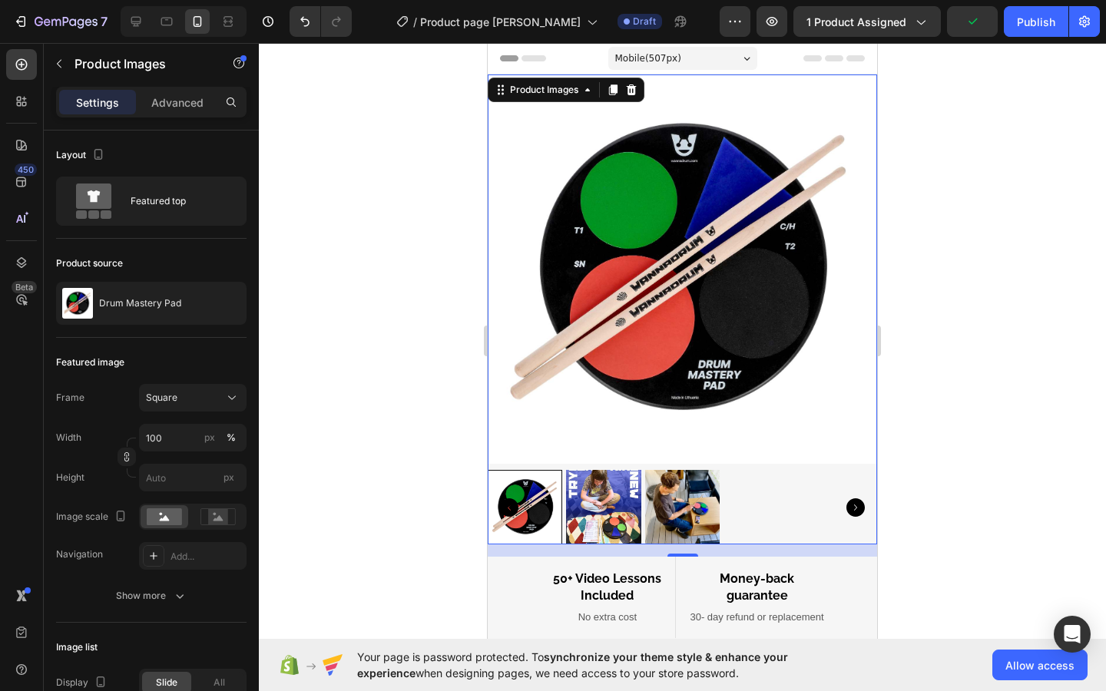
click at [612, 498] on img at bounding box center [603, 507] width 74 height 74
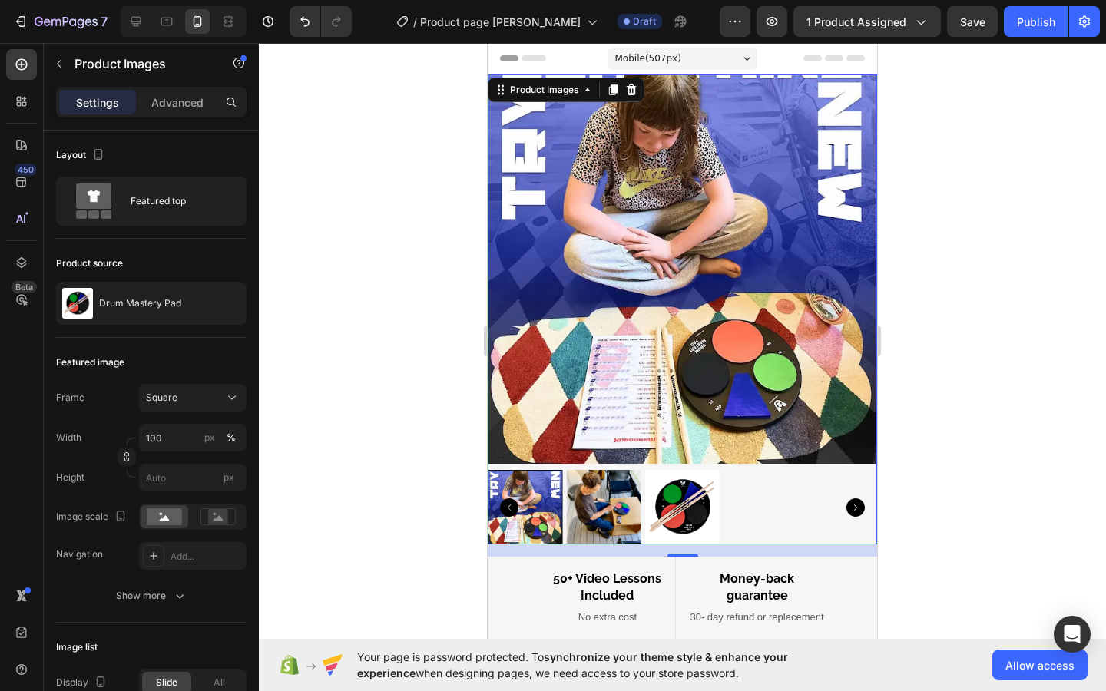
click at [673, 505] on img at bounding box center [682, 507] width 74 height 74
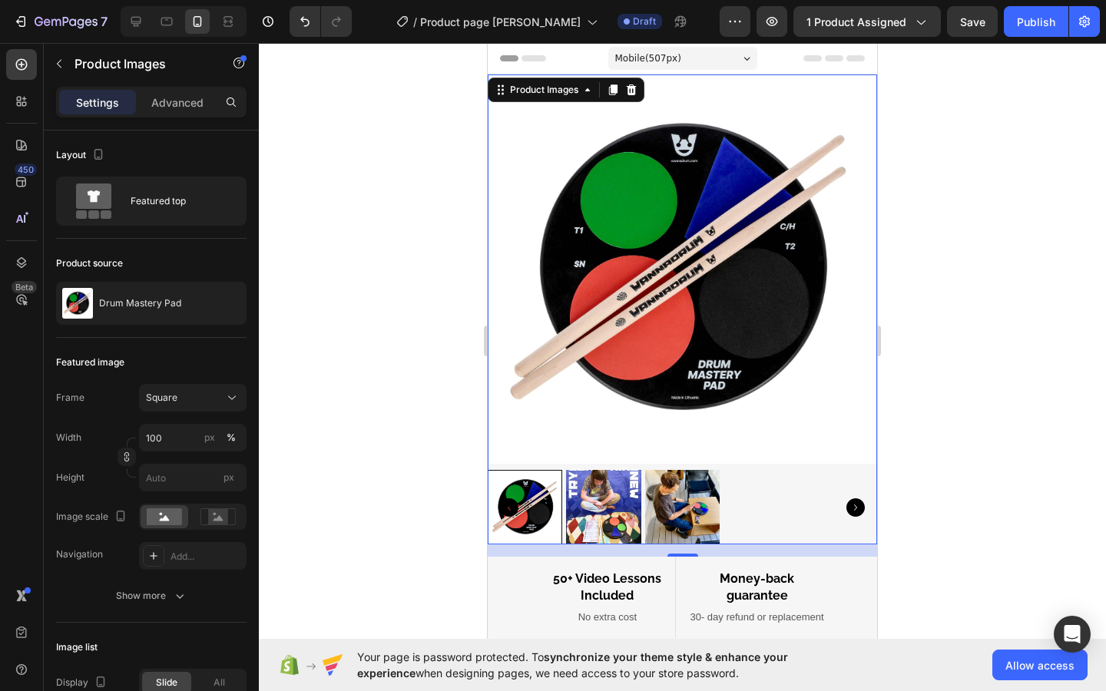
click at [661, 505] on img at bounding box center [682, 507] width 74 height 74
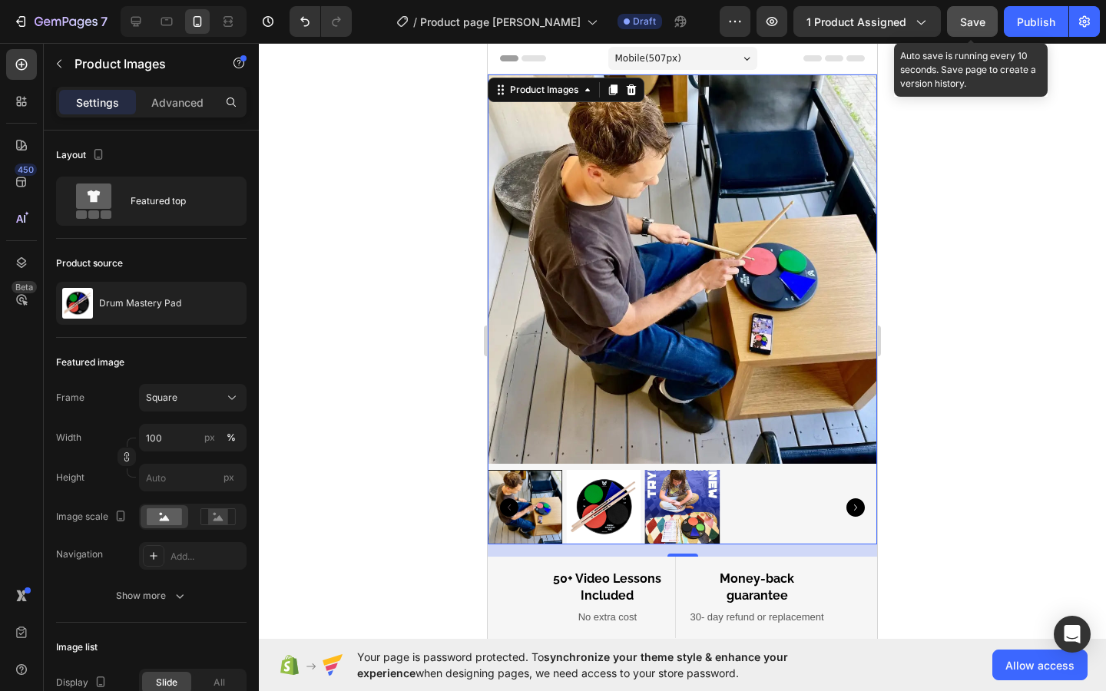
click at [964, 28] on div "Save" at bounding box center [972, 22] width 25 height 16
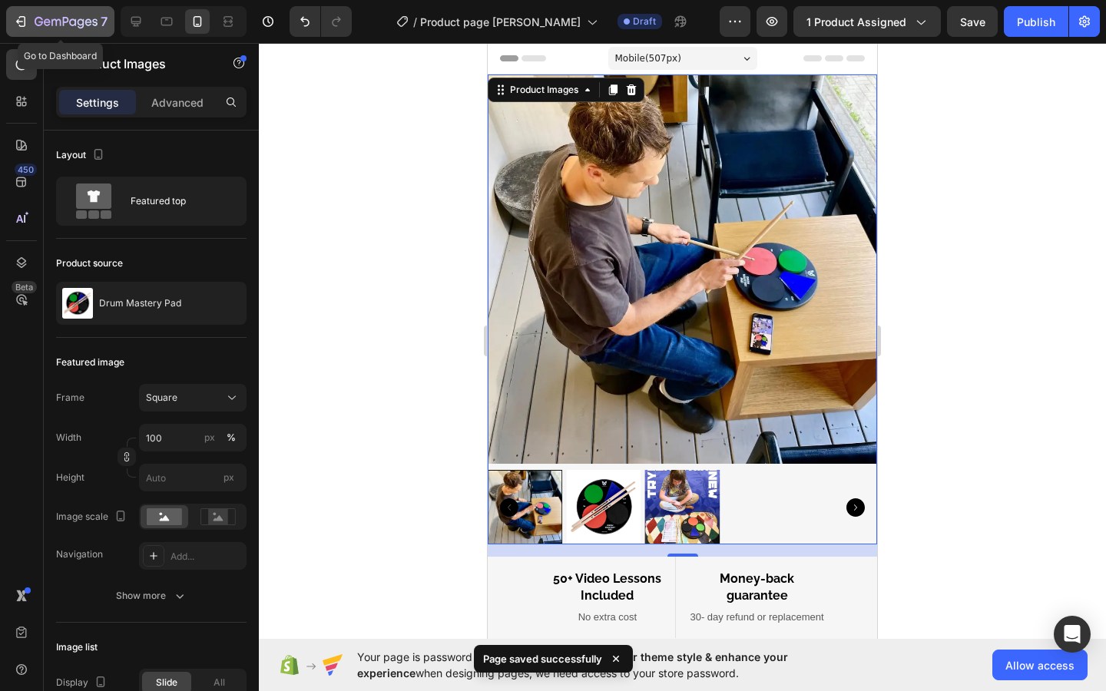
click at [16, 26] on icon "button" at bounding box center [20, 21] width 15 height 15
